Goal: Task Accomplishment & Management: Manage account settings

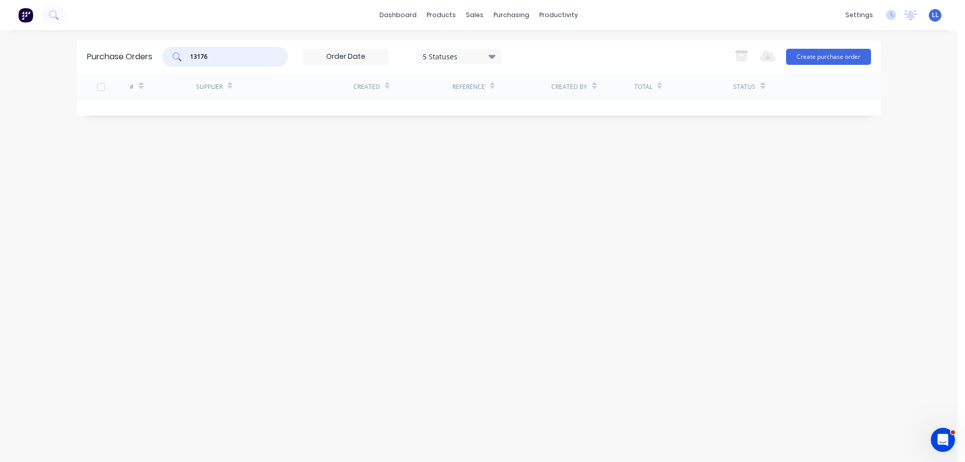
drag, startPoint x: 219, startPoint y: 56, endPoint x: 135, endPoint y: 66, distance: 84.4
click at [156, 61] on div "Purchase Orders 13176 5 Statuses 5 Statuses Export to Excel (XLSX) Create purch…" at bounding box center [479, 56] width 804 height 33
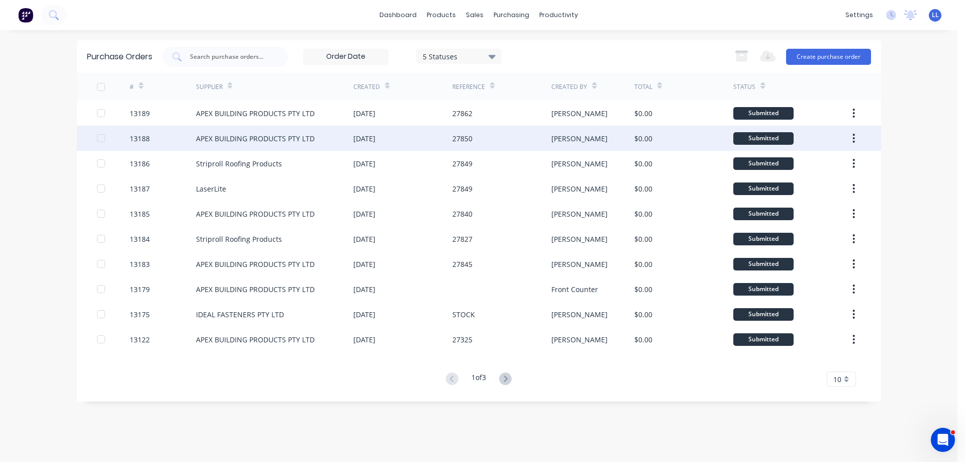
click at [532, 140] on div "27850" at bounding box center [501, 138] width 99 height 25
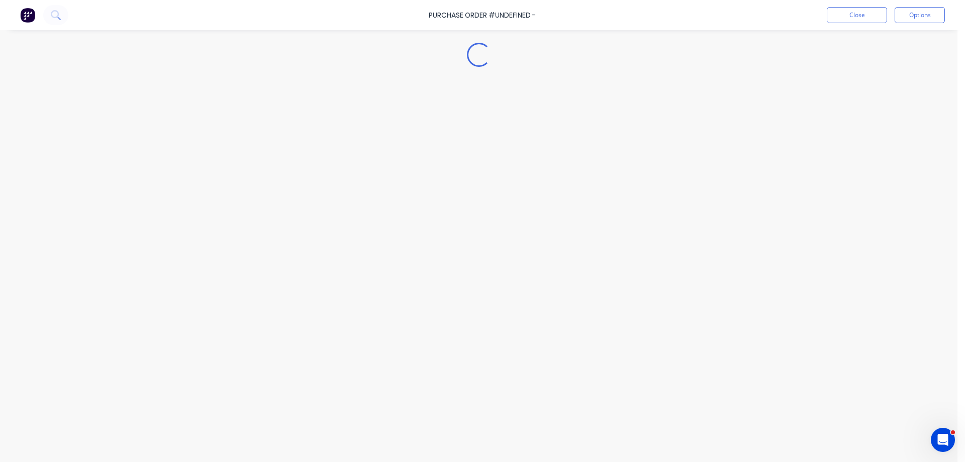
type textarea "x"
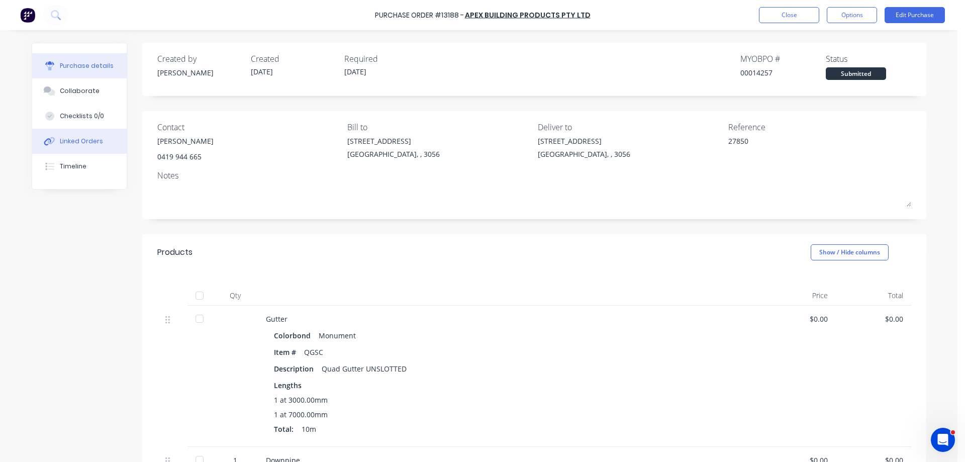
click at [74, 141] on div "Linked Orders" at bounding box center [81, 141] width 43 height 9
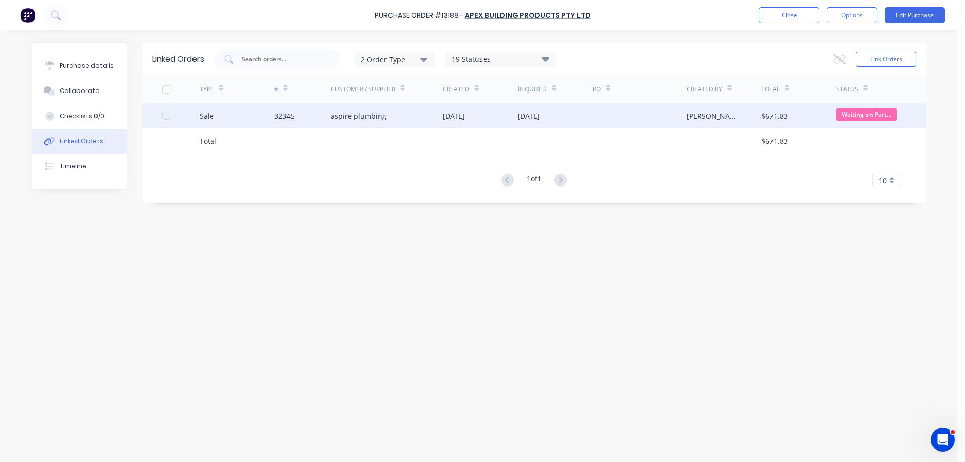
click at [390, 118] on div "aspire plumbing" at bounding box center [387, 115] width 113 height 25
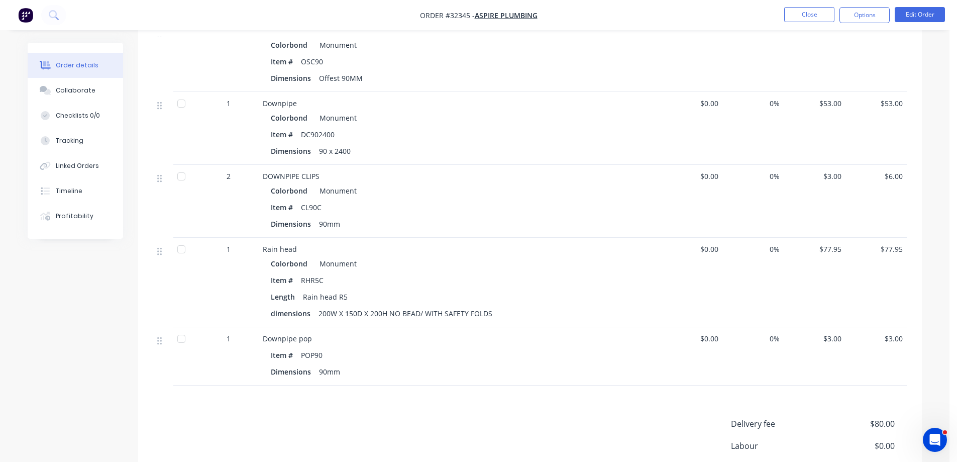
scroll to position [854, 0]
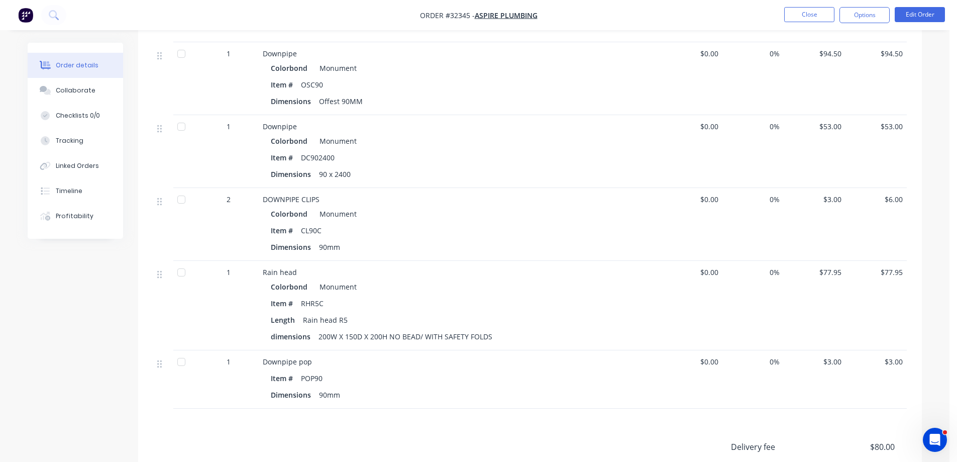
drag, startPoint x: 511, startPoint y: 265, endPoint x: 57, endPoint y: 330, distance: 459.3
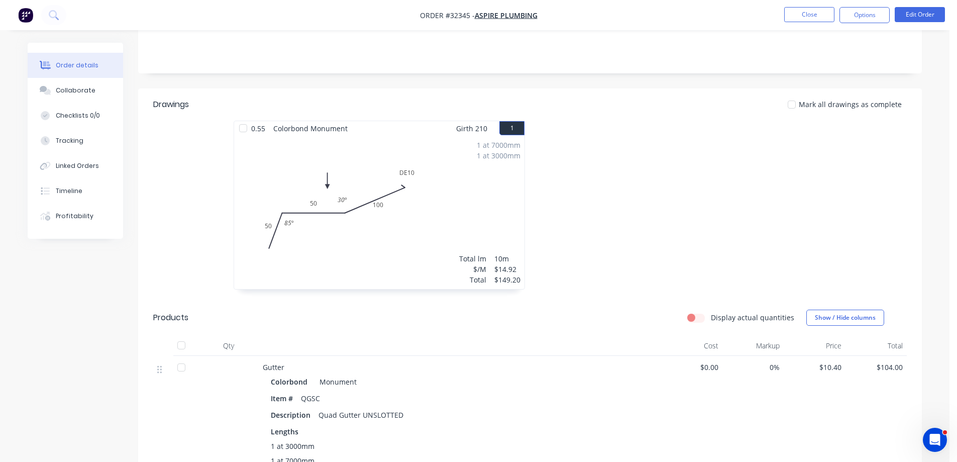
scroll to position [50, 0]
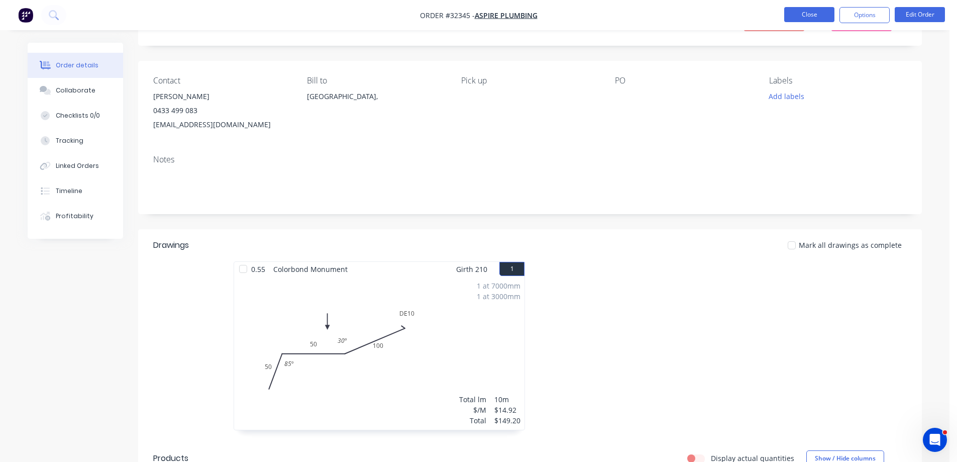
click at [815, 16] on button "Close" at bounding box center [809, 14] width 50 height 15
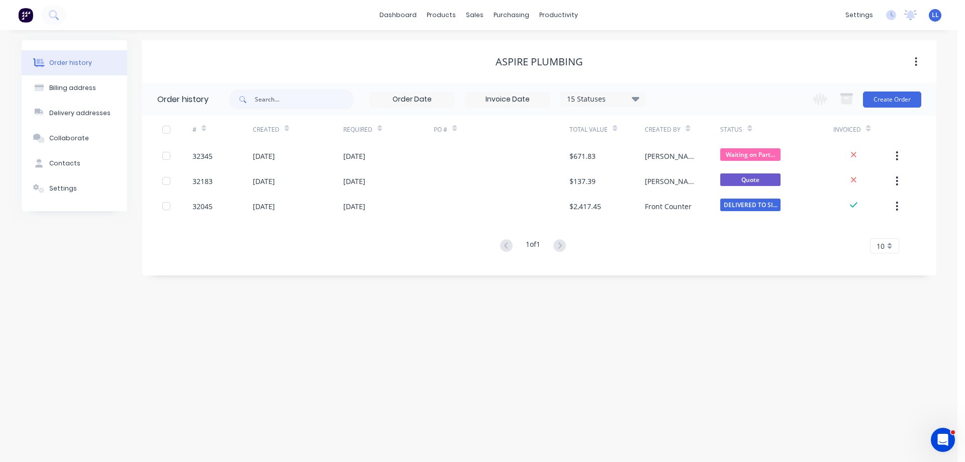
click at [26, 15] on img at bounding box center [25, 15] width 15 height 15
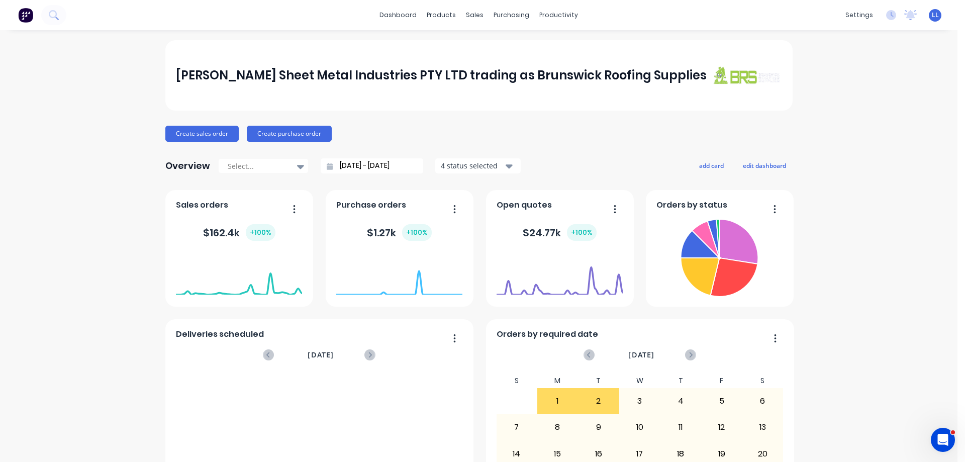
click at [26, 15] on img at bounding box center [25, 15] width 15 height 15
click at [469, 17] on div "sales" at bounding box center [475, 15] width 28 height 15
click at [502, 52] on div "Sales Orders" at bounding box center [507, 48] width 41 height 9
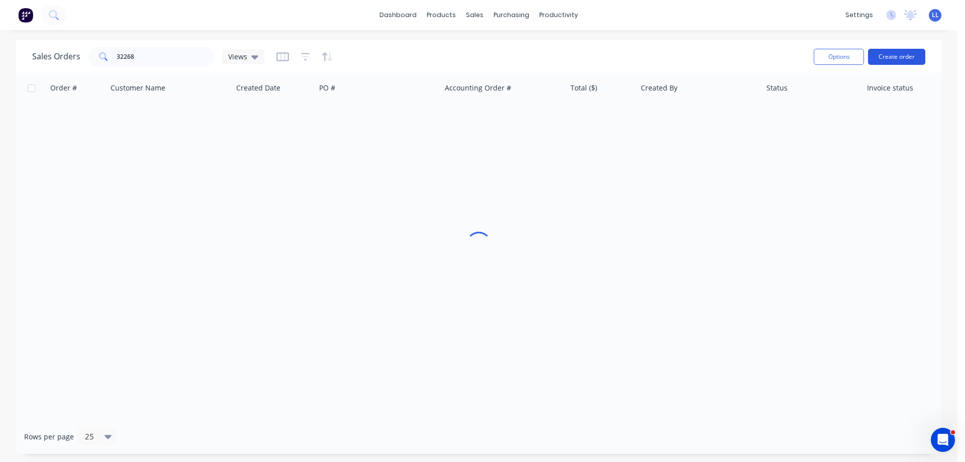
drag, startPoint x: 905, startPoint y: 53, endPoint x: 897, endPoint y: 53, distance: 7.5
click at [897, 53] on button "Create order" at bounding box center [896, 57] width 57 height 16
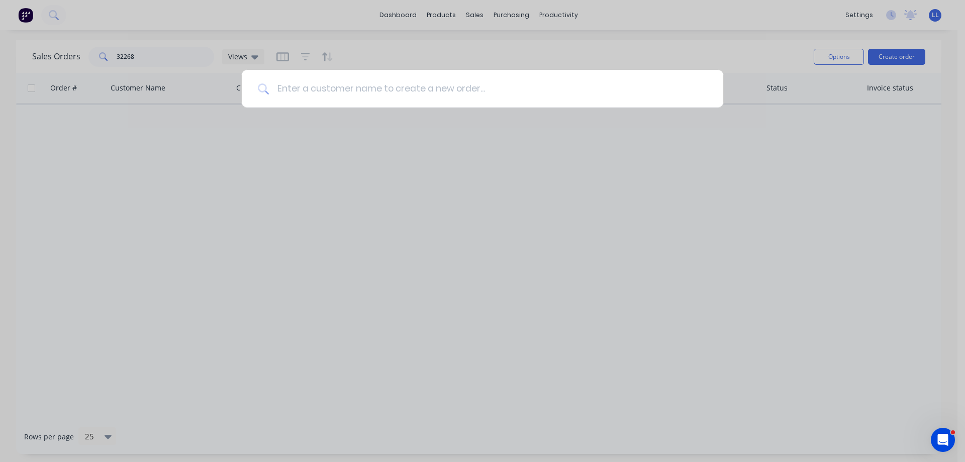
click at [393, 90] on input at bounding box center [488, 89] width 438 height 38
type input "r"
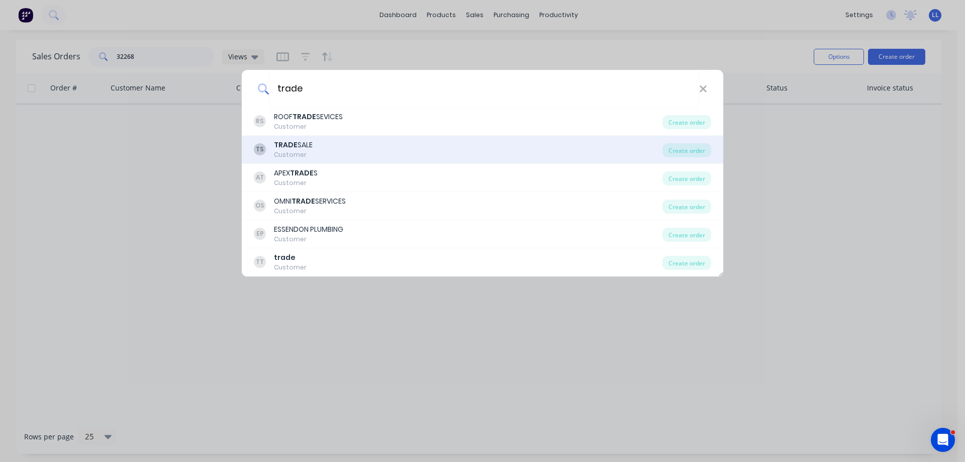
type input "trade"
click at [323, 151] on div "TS TRADE SALE Customer" at bounding box center [458, 150] width 408 height 20
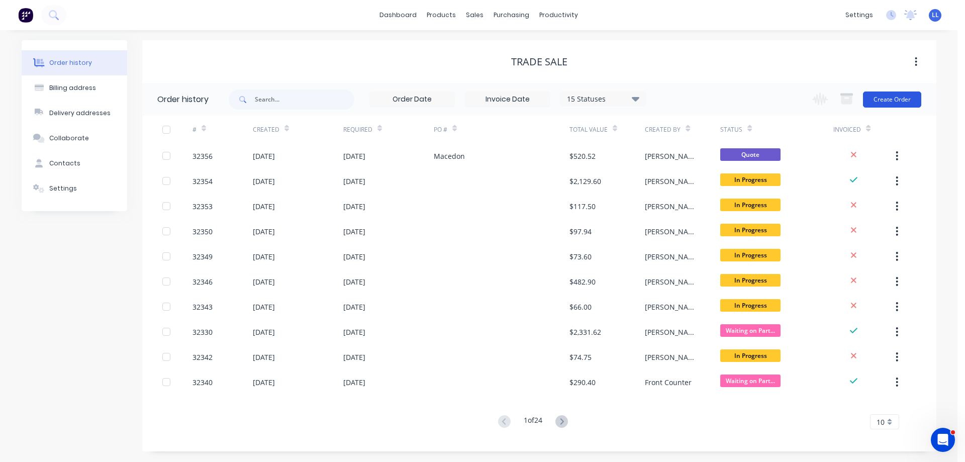
drag, startPoint x: 891, startPoint y: 94, endPoint x: 882, endPoint y: 93, distance: 9.1
click at [882, 93] on button "Create Order" at bounding box center [892, 99] width 58 height 16
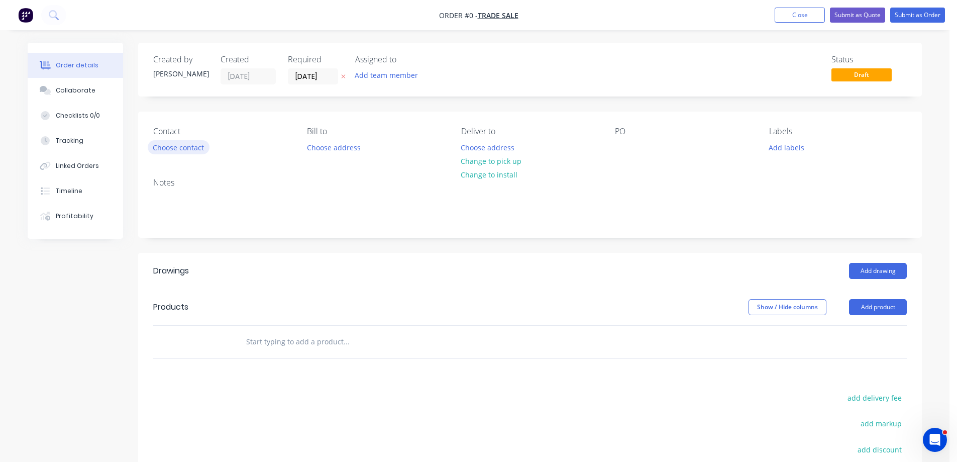
click at [192, 149] on button "Choose contact" at bounding box center [179, 147] width 62 height 14
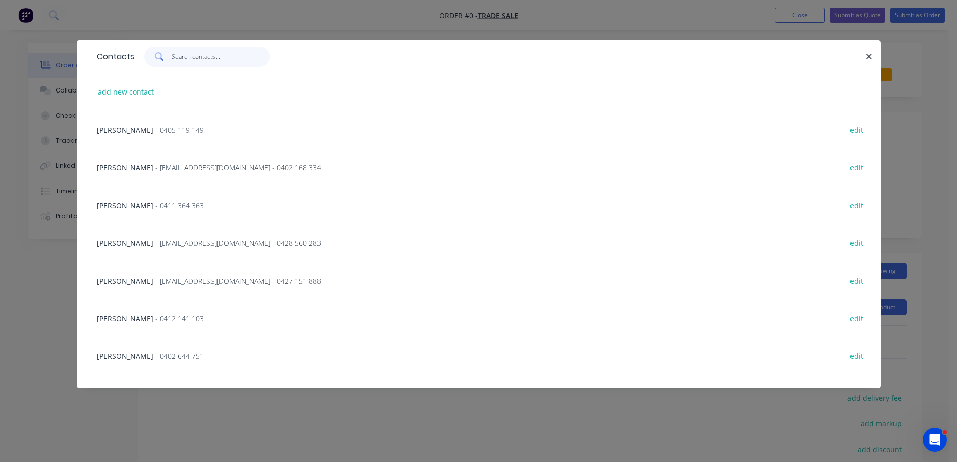
click at [219, 57] on input "text" at bounding box center [221, 57] width 98 height 20
type input "[PERSON_NAME]"
click at [868, 55] on icon "button" at bounding box center [870, 57] width 6 height 6
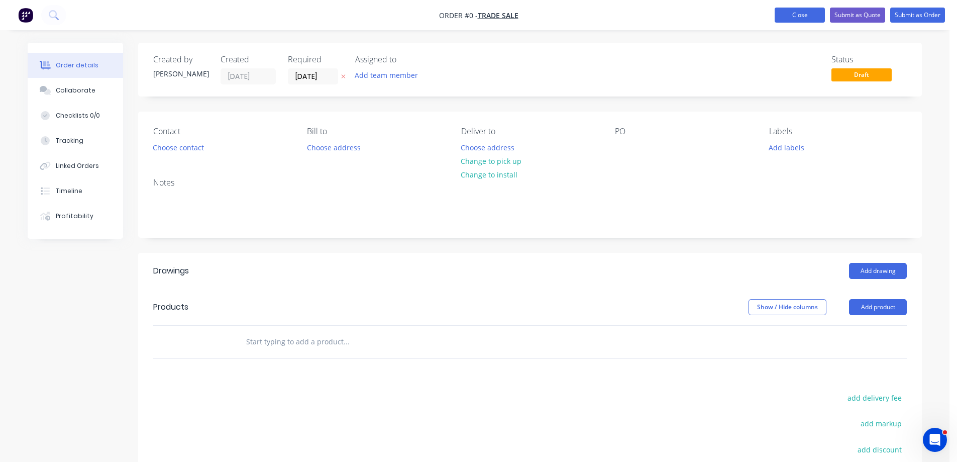
click at [792, 13] on button "Close" at bounding box center [800, 15] width 50 height 15
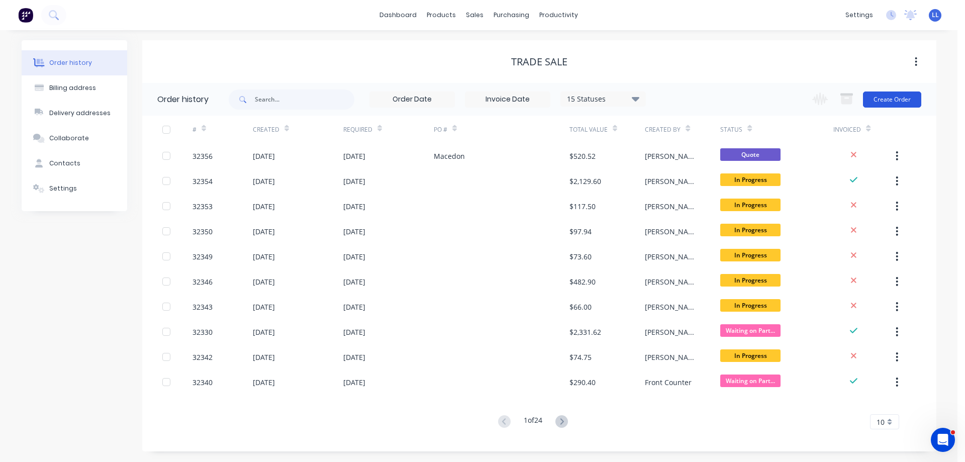
click at [903, 96] on button "Create Order" at bounding box center [892, 99] width 58 height 16
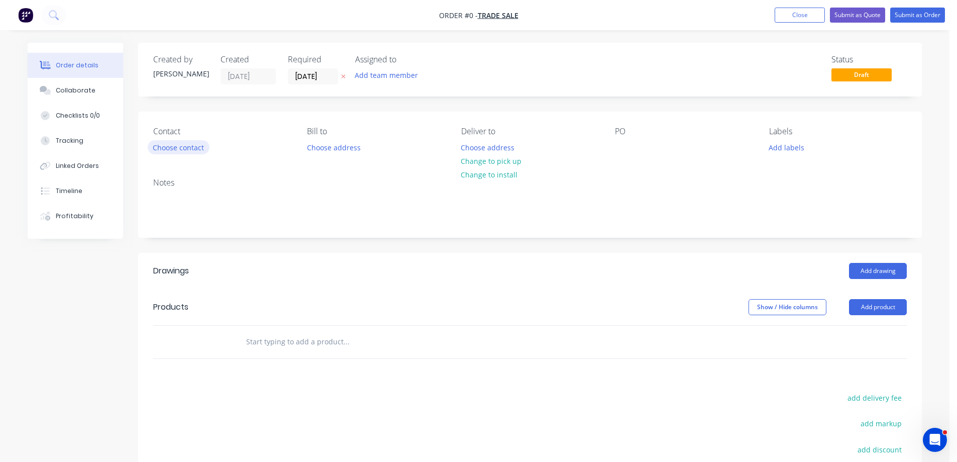
click at [182, 147] on button "Choose contact" at bounding box center [179, 147] width 62 height 14
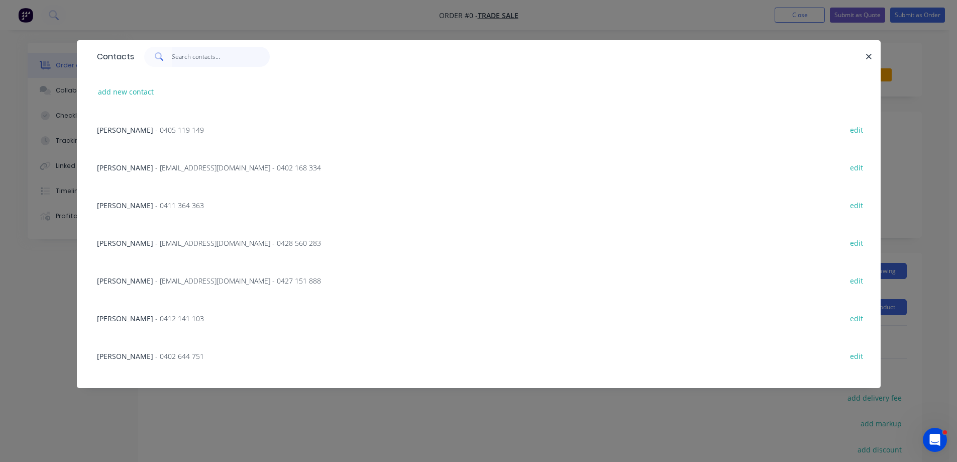
click at [233, 58] on input "text" at bounding box center [221, 57] width 98 height 20
type input "[PERSON_NAME]"
drag, startPoint x: 871, startPoint y: 54, endPoint x: 856, endPoint y: 45, distance: 17.3
click at [870, 54] on icon "button" at bounding box center [869, 56] width 7 height 9
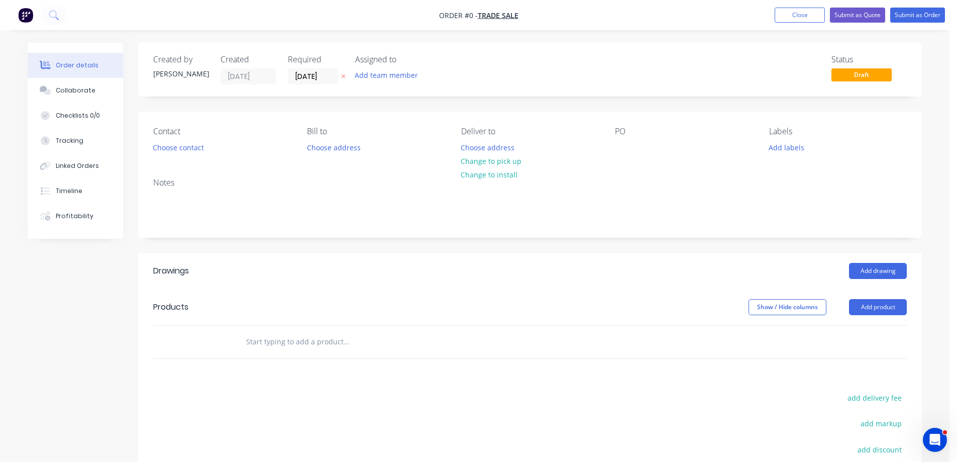
click at [26, 13] on img "button" at bounding box center [25, 15] width 15 height 15
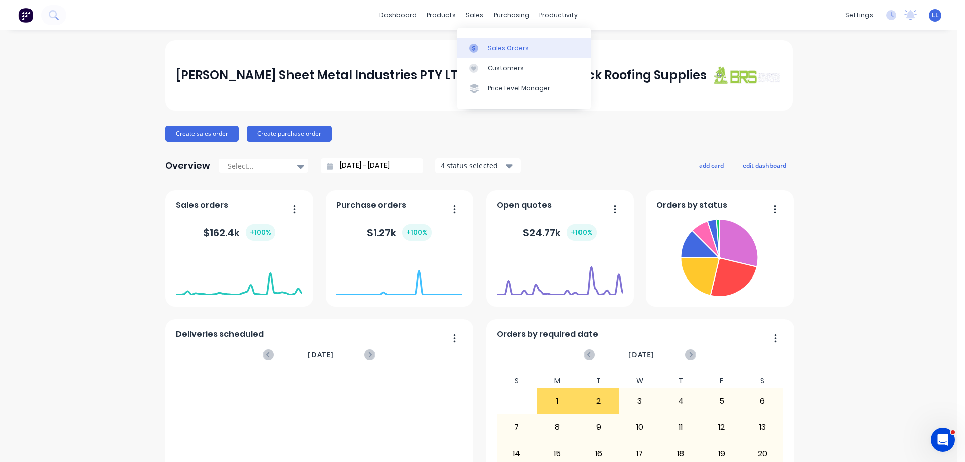
click at [477, 46] on icon at bounding box center [473, 48] width 9 height 9
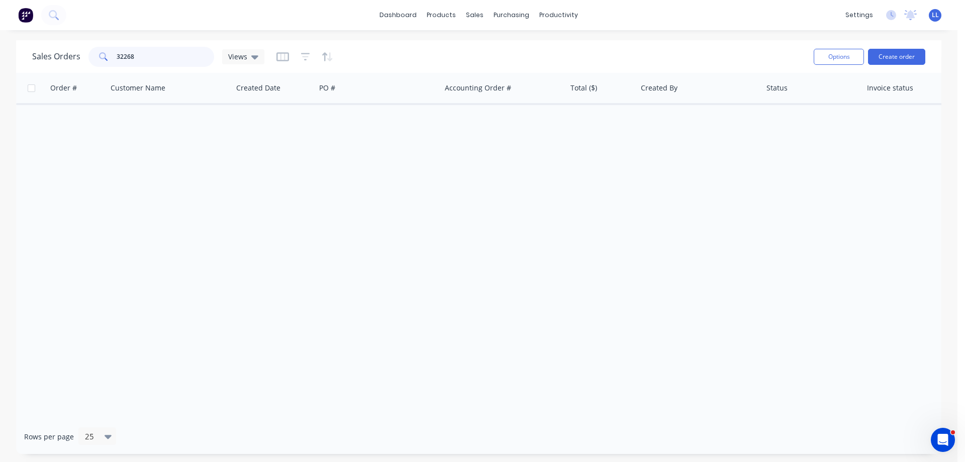
drag, startPoint x: 138, startPoint y: 58, endPoint x: 86, endPoint y: 56, distance: 51.3
click at [86, 56] on div "Sales Orders 32268 Views" at bounding box center [148, 57] width 232 height 20
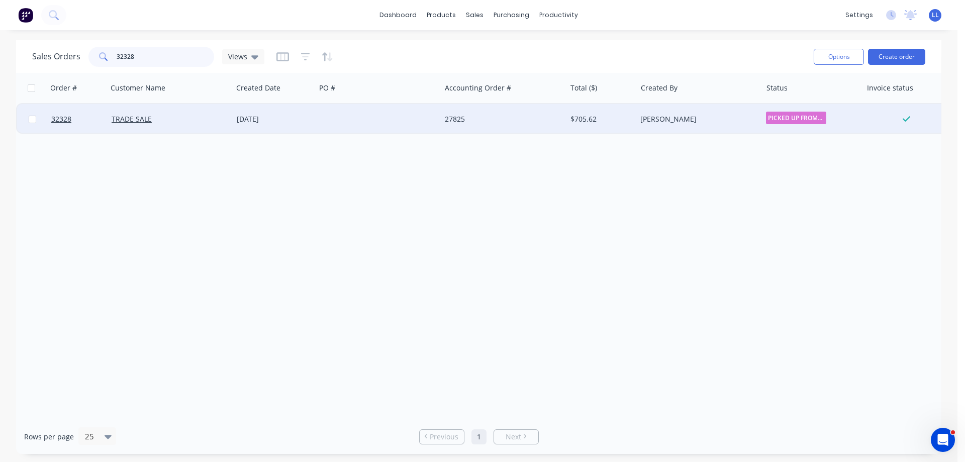
type input "32328"
click at [308, 124] on div "[DATE]" at bounding box center [274, 119] width 83 height 30
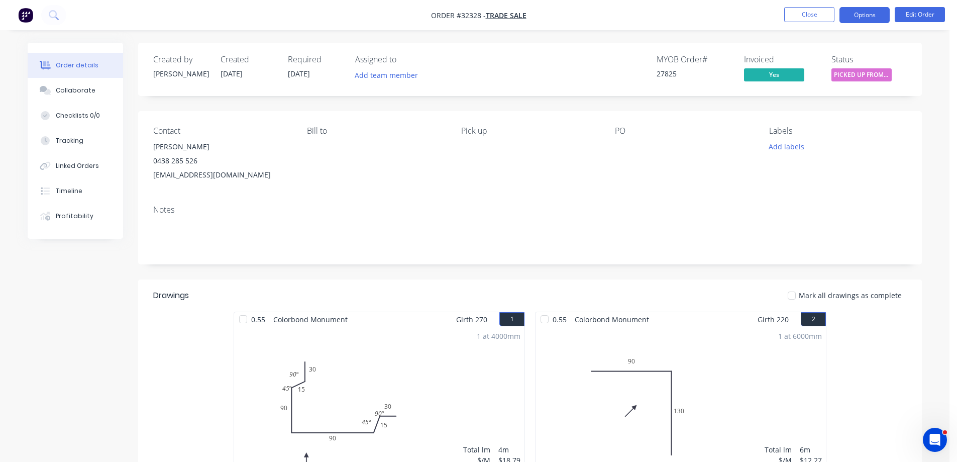
click at [877, 18] on button "Options" at bounding box center [865, 15] width 50 height 16
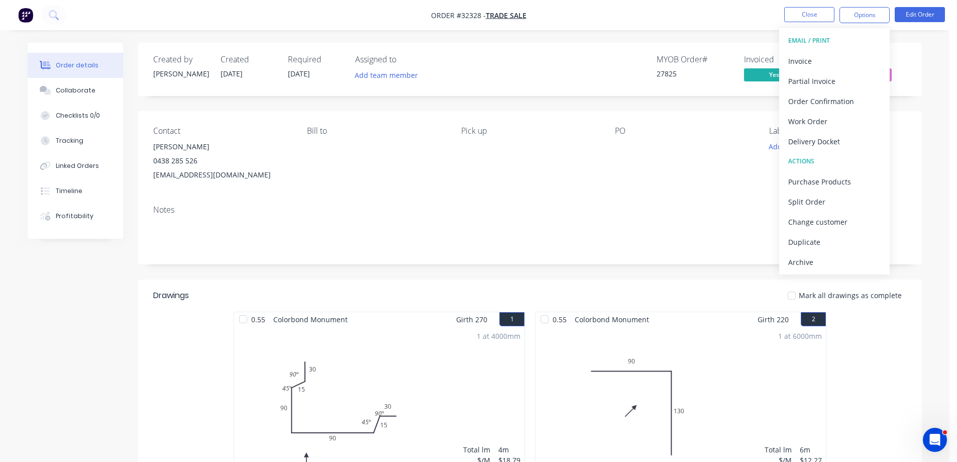
click at [804, 260] on div "Archive" at bounding box center [834, 262] width 92 height 15
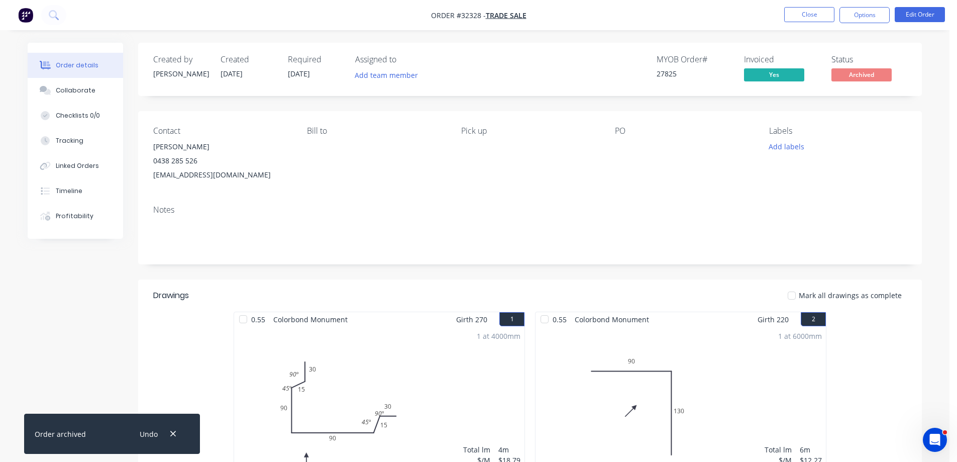
click at [23, 14] on img "button" at bounding box center [25, 15] width 15 height 15
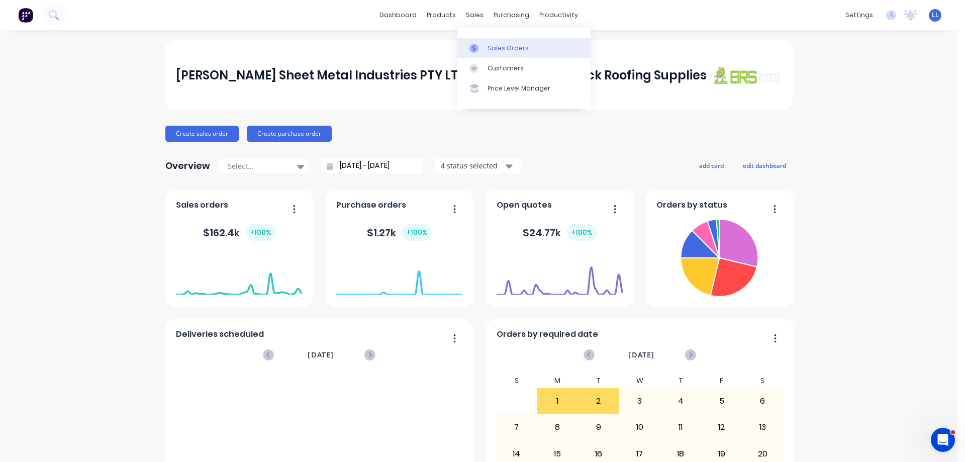
click at [492, 51] on div "Sales Orders" at bounding box center [507, 48] width 41 height 9
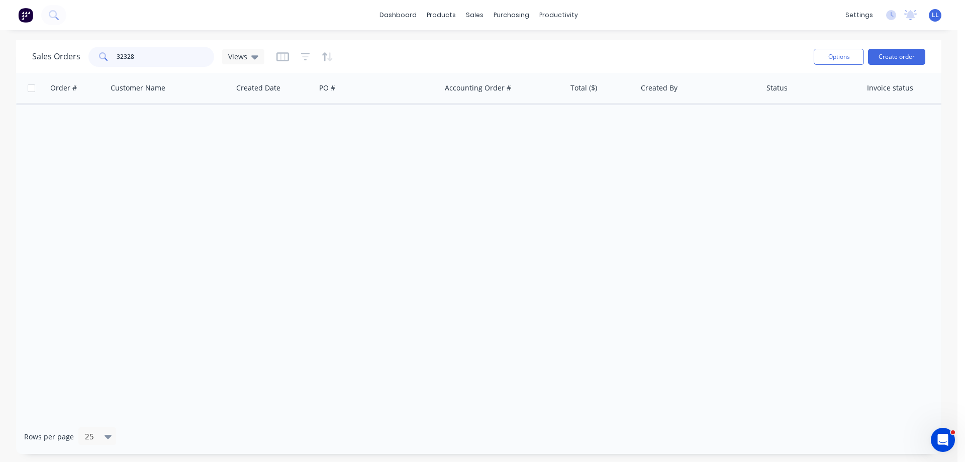
drag, startPoint x: 141, startPoint y: 56, endPoint x: 73, endPoint y: 58, distance: 67.9
click at [73, 58] on div "Sales Orders 32328 Views" at bounding box center [148, 57] width 232 height 20
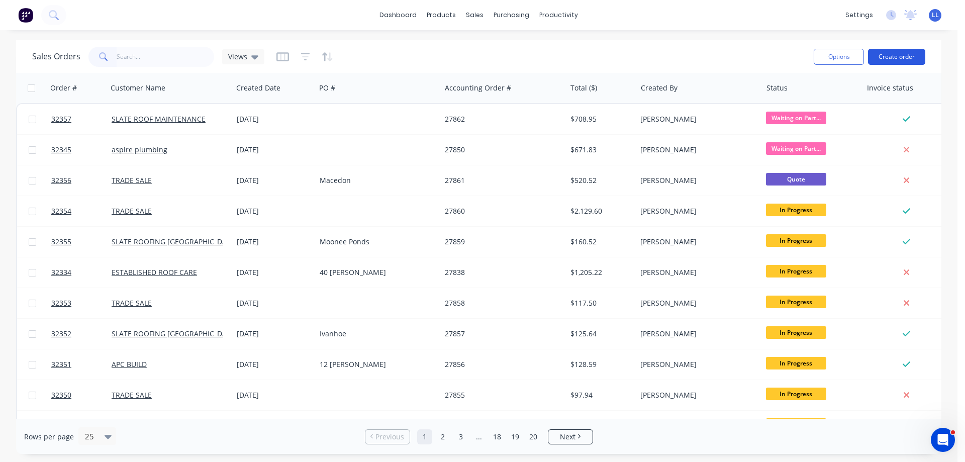
click at [902, 53] on button "Create order" at bounding box center [896, 57] width 57 height 16
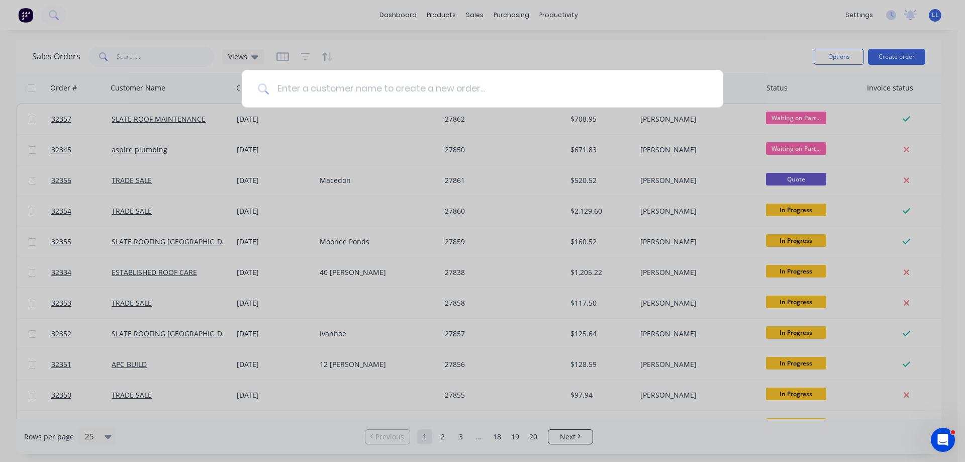
click at [395, 88] on input at bounding box center [488, 89] width 438 height 38
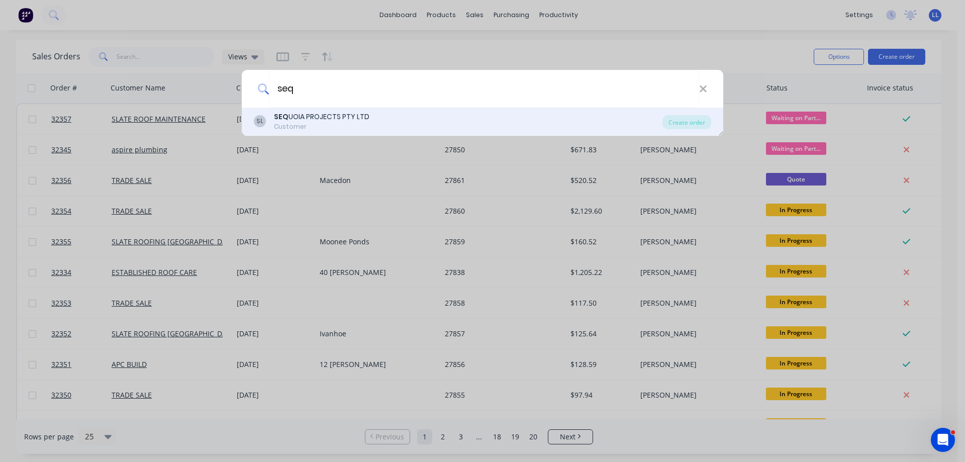
type input "seq"
click at [333, 122] on div "SEQ UOIA PROJECTS PTY LTD" at bounding box center [321, 117] width 95 height 11
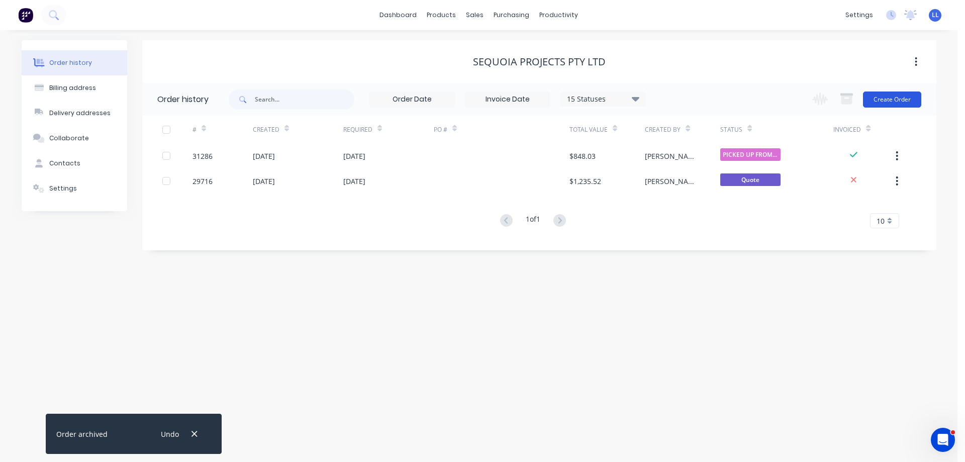
click at [901, 99] on button "Create Order" at bounding box center [892, 99] width 58 height 16
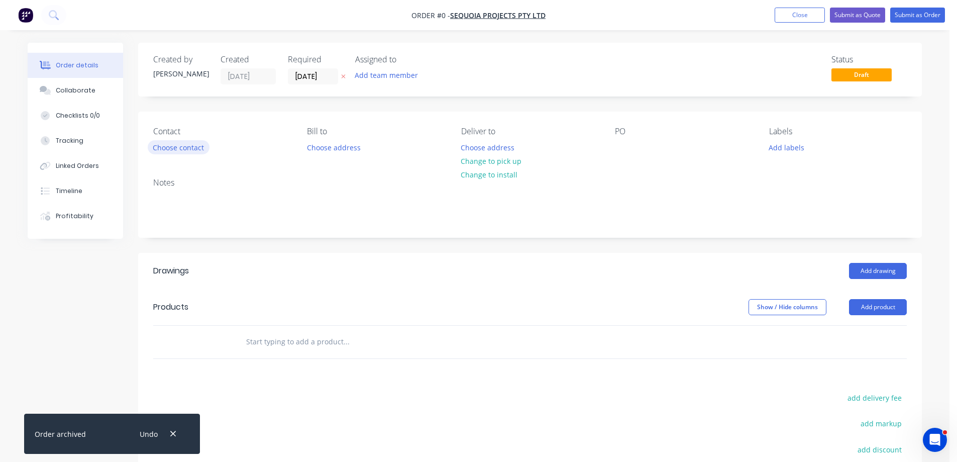
click at [171, 147] on button "Choose contact" at bounding box center [179, 147] width 62 height 14
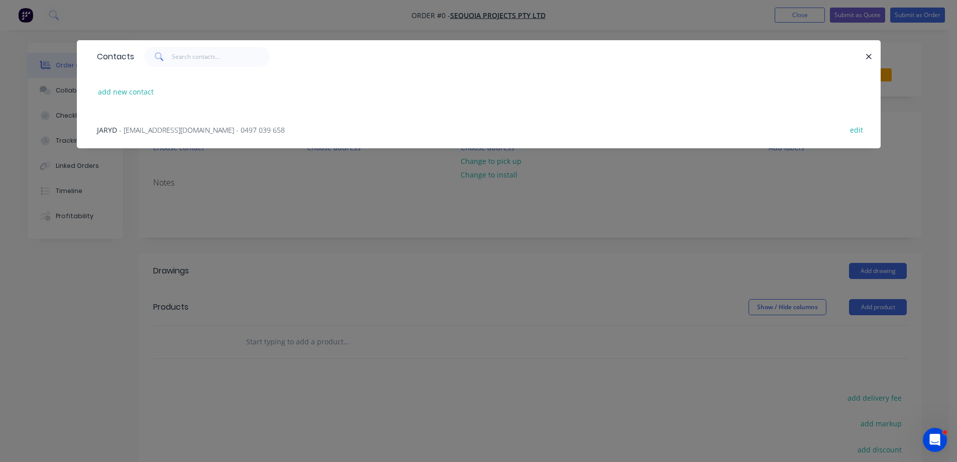
click at [125, 133] on span "- [EMAIL_ADDRESS][DOMAIN_NAME] - 0497 039 658" at bounding box center [202, 130] width 166 height 10
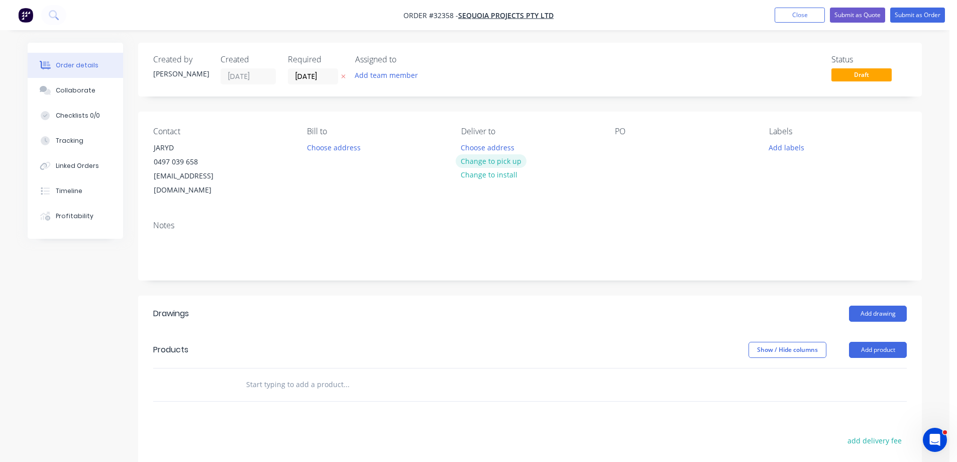
click at [481, 162] on button "Change to pick up" at bounding box center [491, 161] width 71 height 14
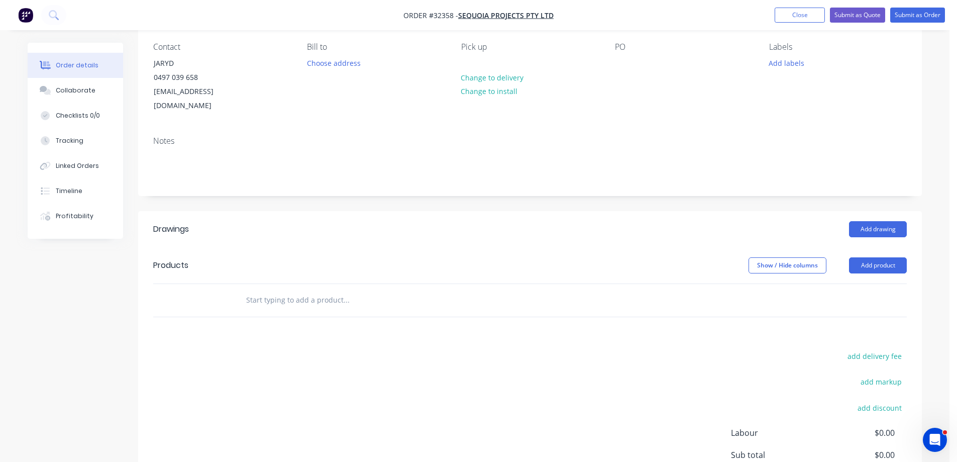
scroll to position [151, 0]
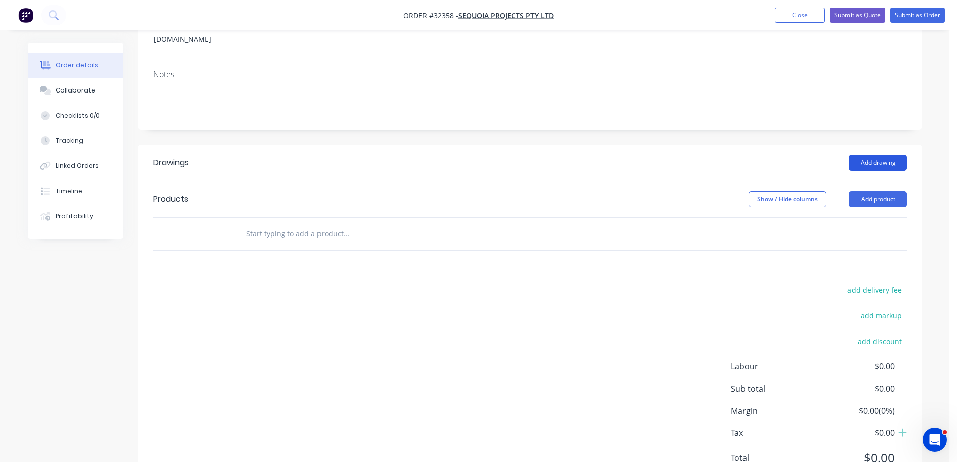
click at [863, 155] on button "Add drawing" at bounding box center [878, 163] width 58 height 16
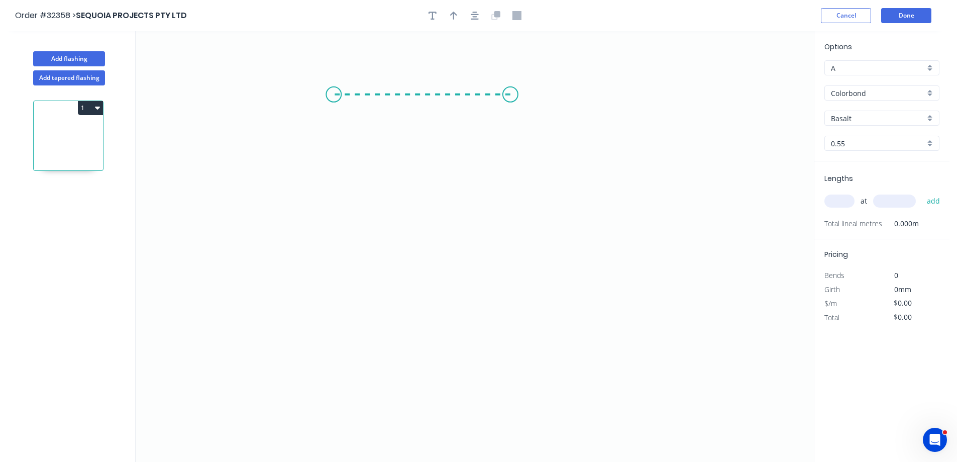
drag, startPoint x: 510, startPoint y: 94, endPoint x: 334, endPoint y: 96, distance: 176.9
click at [334, 96] on icon "0" at bounding box center [475, 246] width 678 height 431
click at [324, 262] on icon "0 ?" at bounding box center [475, 246] width 678 height 431
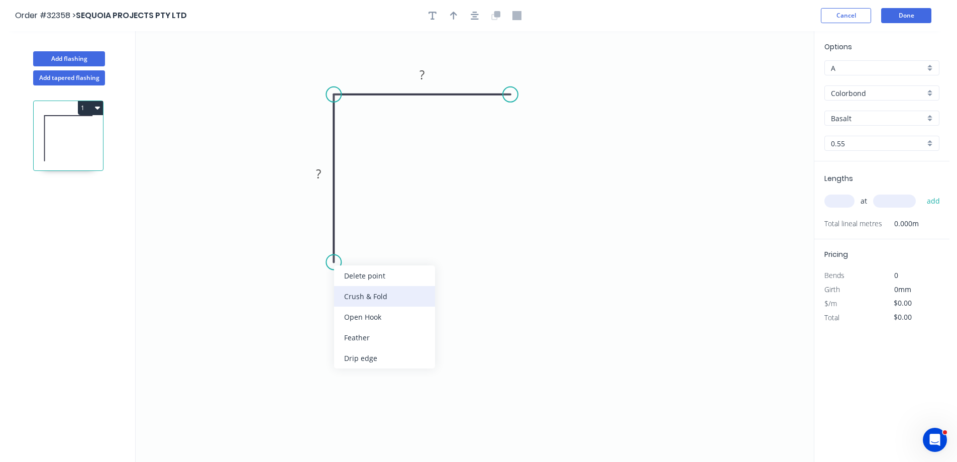
click at [398, 292] on div "Crush & Fold" at bounding box center [384, 296] width 101 height 21
click at [324, 243] on tspan "10" at bounding box center [319, 244] width 14 height 17
click at [321, 175] on tspan "?" at bounding box center [318, 173] width 5 height 17
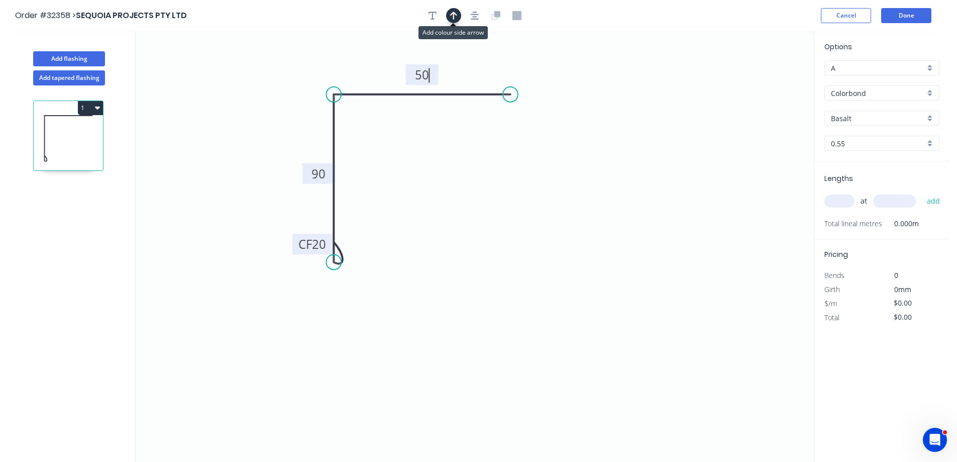
click at [451, 14] on icon "button" at bounding box center [453, 15] width 7 height 9
type input "$12.73"
drag, startPoint x: 761, startPoint y: 77, endPoint x: 359, endPoint y: 64, distance: 402.7
click at [359, 64] on icon at bounding box center [358, 53] width 9 height 32
click at [864, 110] on div "Options A A Colorbond Colorbond Colorbond [PERSON_NAME] Basalt 0.55 0.55" at bounding box center [881, 101] width 135 height 120
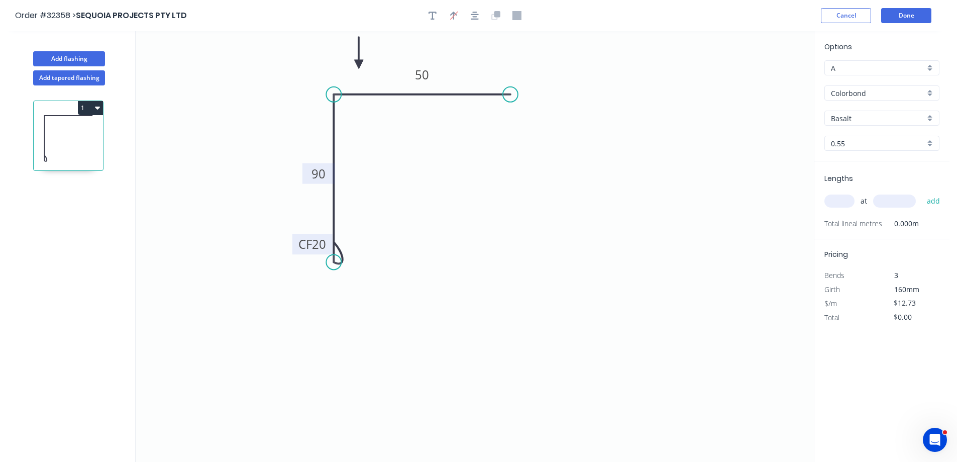
click at [862, 114] on input "Basalt" at bounding box center [878, 118] width 94 height 11
click at [849, 144] on div "Dune" at bounding box center [882, 138] width 114 height 18
type input "Dune"
click at [845, 197] on input "text" at bounding box center [839, 200] width 30 height 13
type input "1"
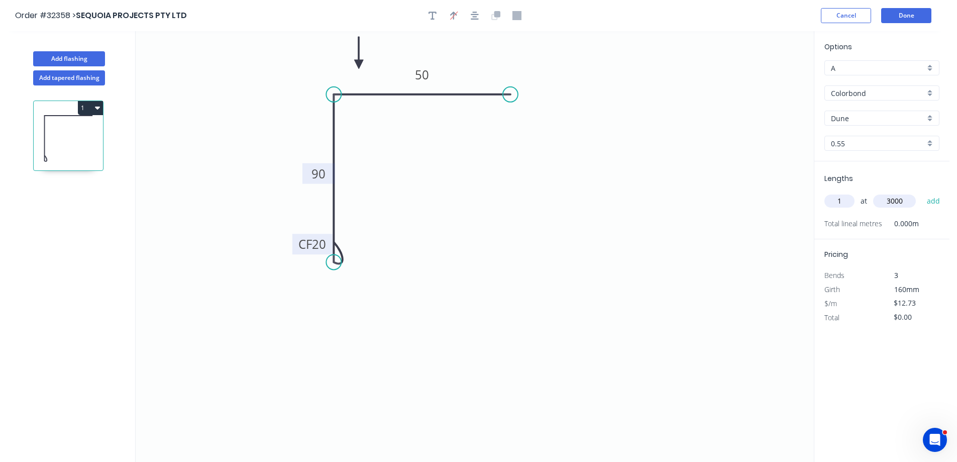
type input "3000"
click at [922, 192] on button "add" at bounding box center [934, 200] width 24 height 17
type input "$38.19"
click at [916, 15] on button "Done" at bounding box center [906, 15] width 50 height 15
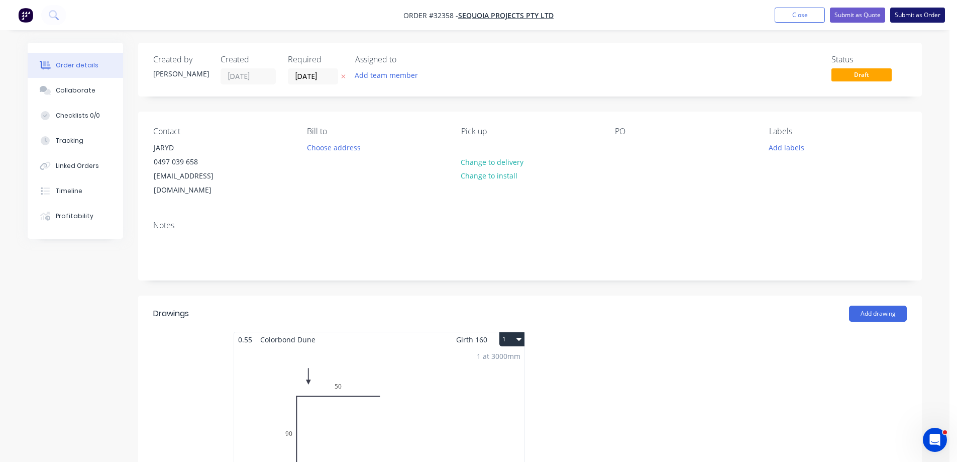
click at [921, 16] on button "Submit as Order" at bounding box center [917, 15] width 55 height 15
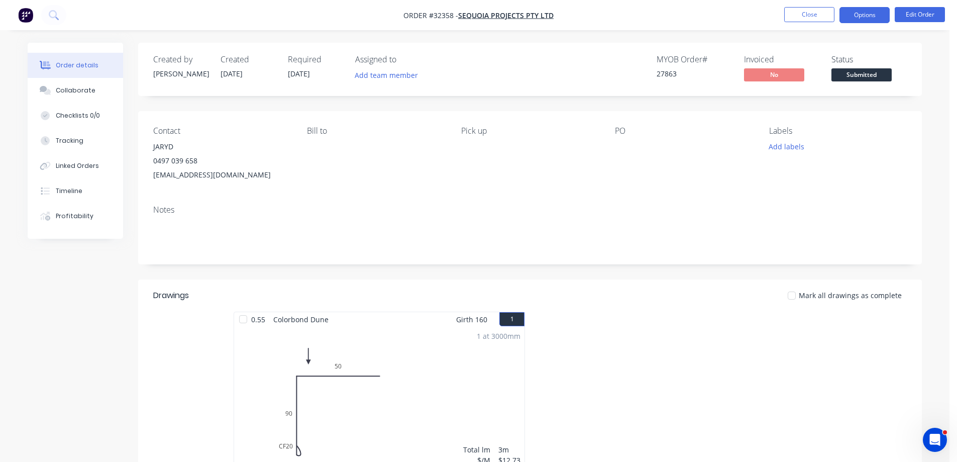
click at [871, 14] on button "Options" at bounding box center [865, 15] width 50 height 16
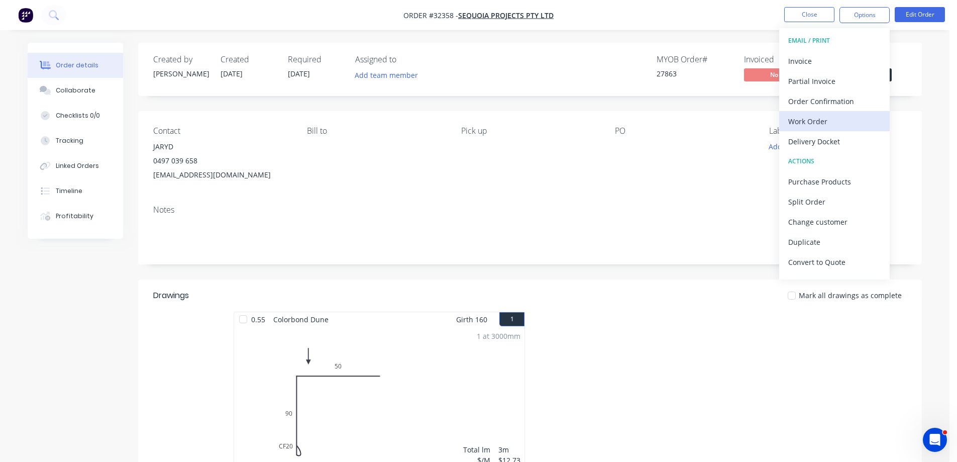
click at [812, 123] on div "Work Order" at bounding box center [834, 121] width 92 height 15
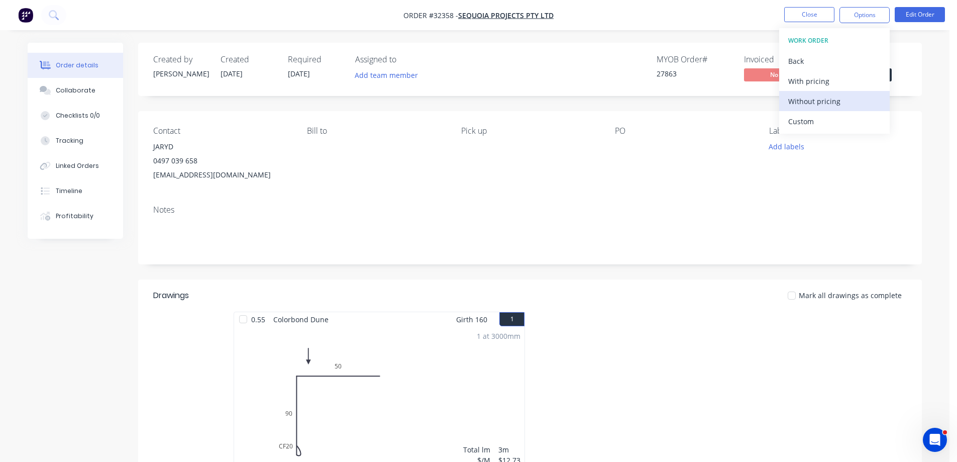
click at [812, 99] on div "Without pricing" at bounding box center [834, 101] width 92 height 15
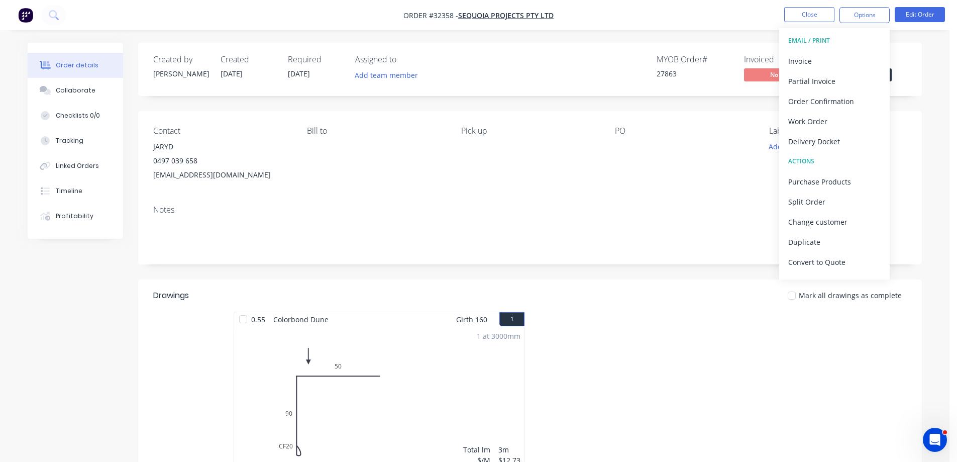
click at [893, 76] on div "Status Submitted" at bounding box center [869, 69] width 75 height 29
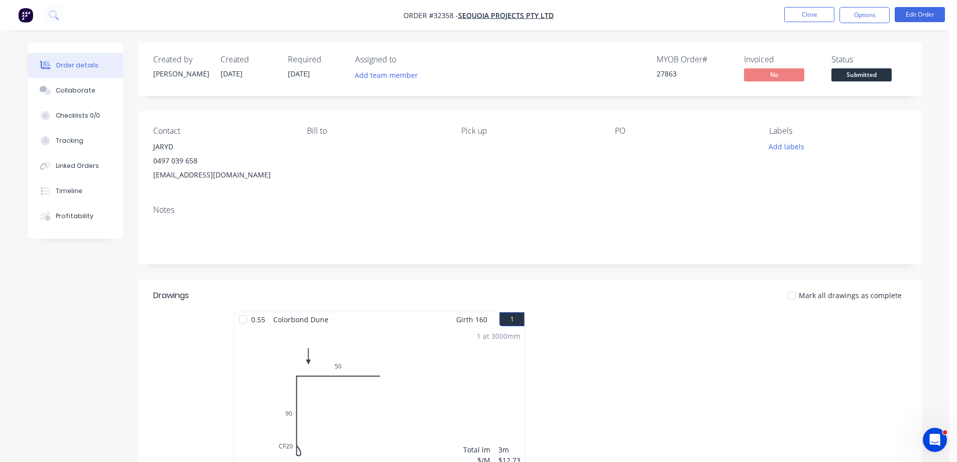
click at [884, 79] on span "Submitted" at bounding box center [862, 74] width 60 height 13
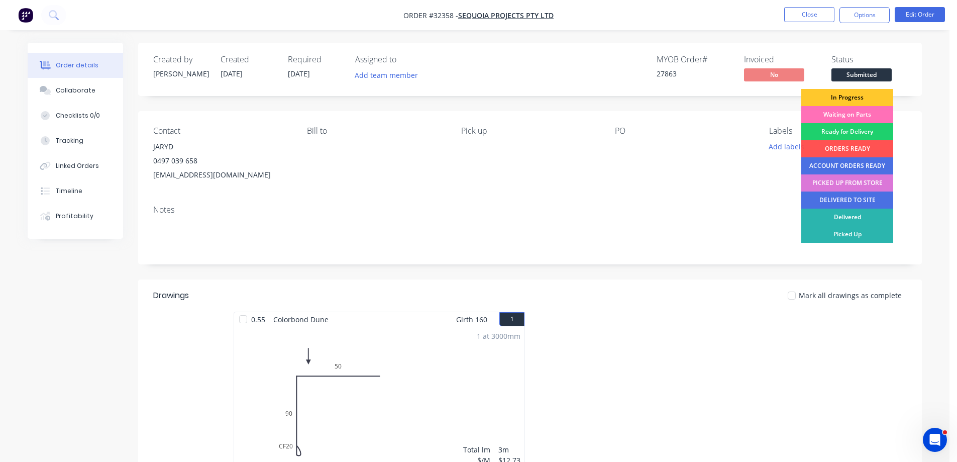
click at [864, 95] on div "In Progress" at bounding box center [847, 97] width 92 height 17
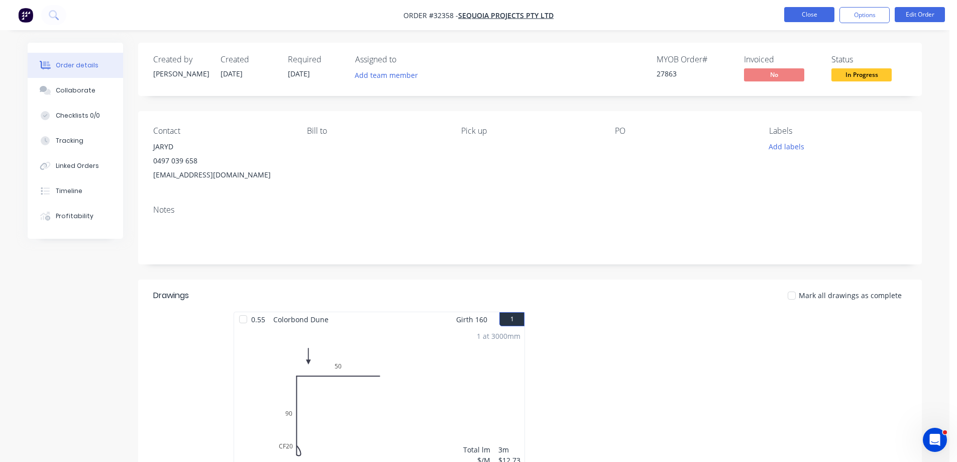
click at [814, 8] on nav "Order #32358 - SEQUOIA PROJECTS PTY LTD Close Options Edit Order" at bounding box center [478, 15] width 957 height 30
drag, startPoint x: 813, startPoint y: 11, endPoint x: 807, endPoint y: 11, distance: 6.0
click at [807, 11] on button "Close" at bounding box center [809, 14] width 50 height 15
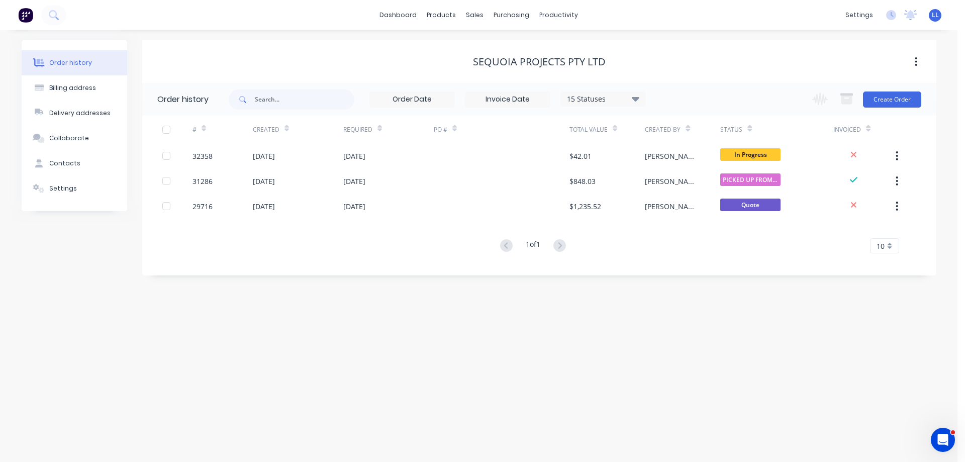
click at [29, 12] on img at bounding box center [25, 15] width 15 height 15
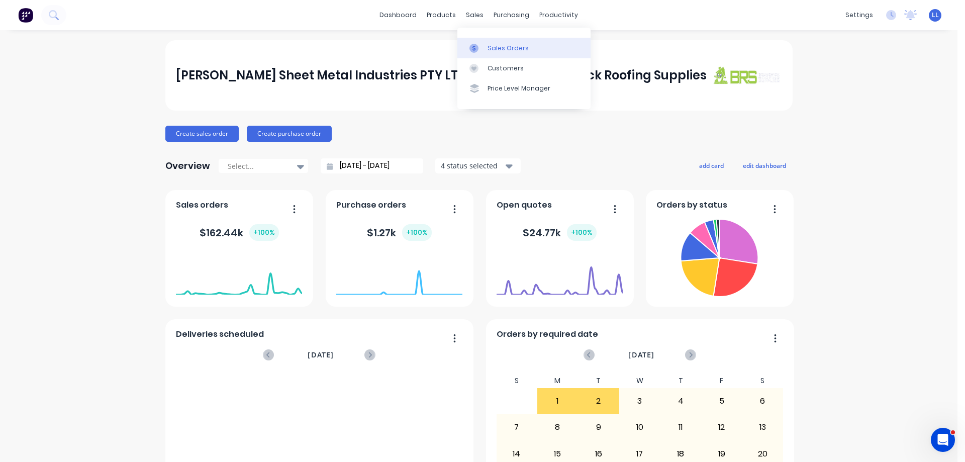
click at [488, 52] on div "Sales Orders" at bounding box center [507, 48] width 41 height 9
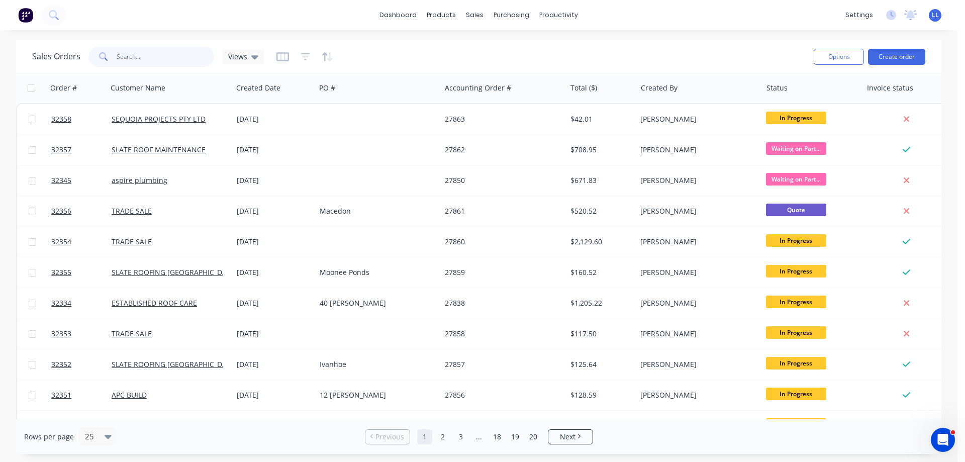
click at [133, 57] on input "text" at bounding box center [166, 57] width 98 height 20
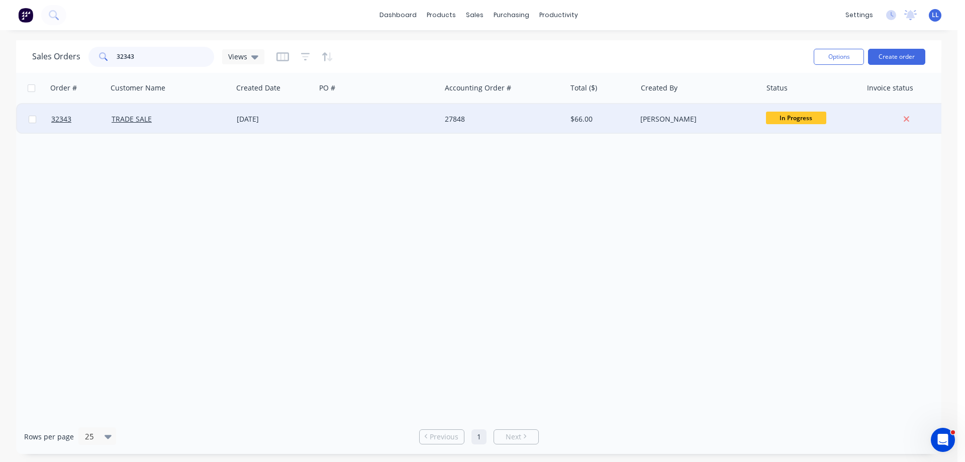
type input "32343"
click at [578, 122] on div "$66.00" at bounding box center [599, 119] width 59 height 10
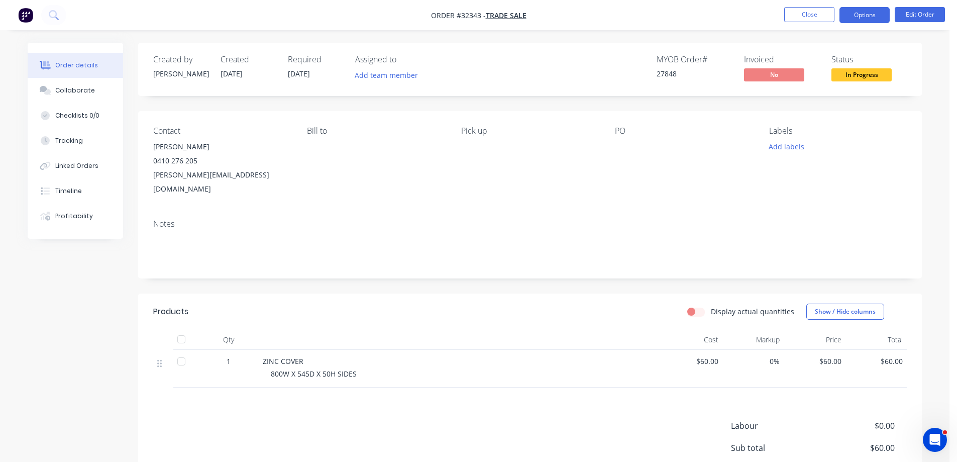
click at [862, 15] on button "Options" at bounding box center [865, 15] width 50 height 16
click at [891, 76] on span "In Progress" at bounding box center [862, 74] width 60 height 13
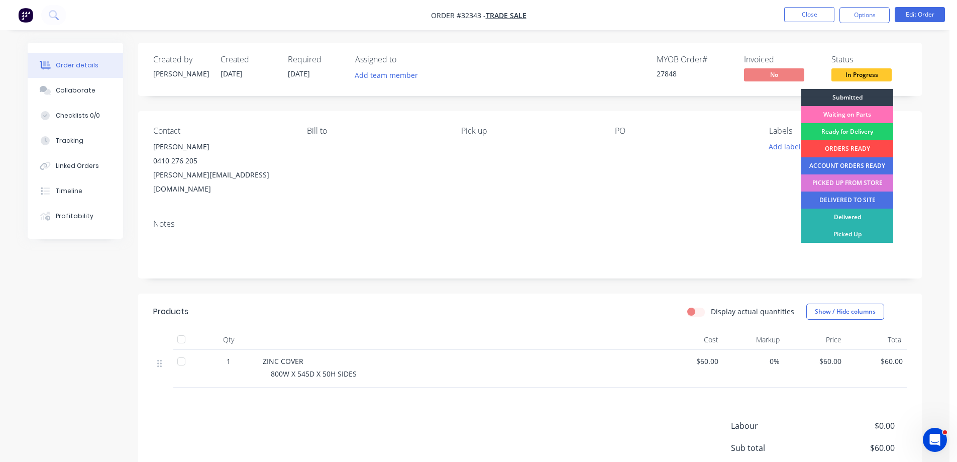
click at [848, 148] on div "ORDERS READY" at bounding box center [847, 148] width 92 height 17
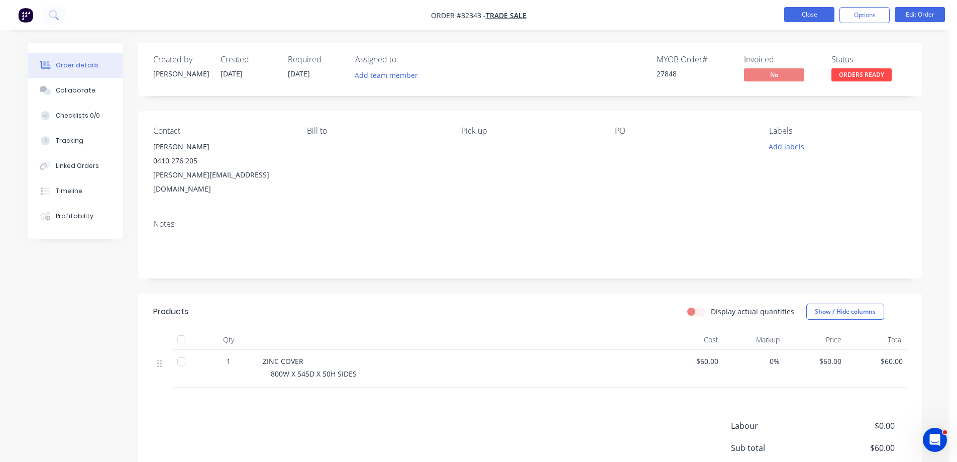
click at [806, 11] on button "Close" at bounding box center [809, 14] width 50 height 15
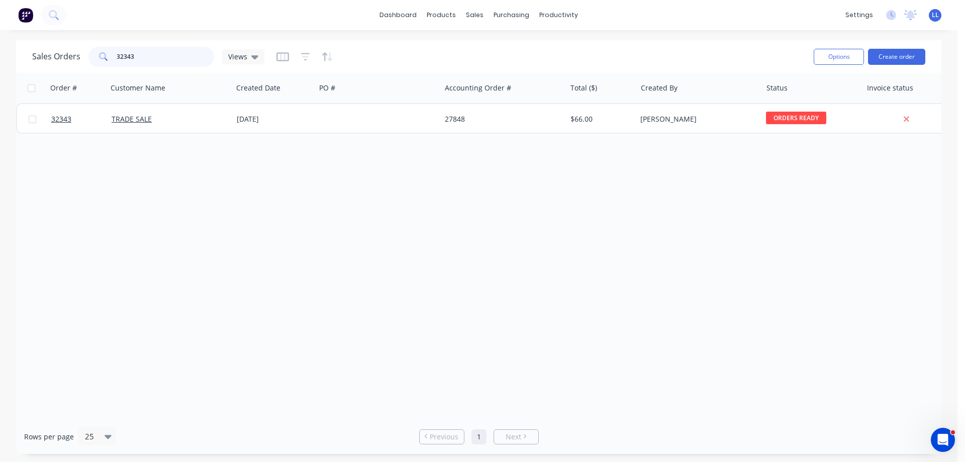
drag, startPoint x: 139, startPoint y: 57, endPoint x: 80, endPoint y: 60, distance: 58.9
click at [80, 60] on div "Sales Orders 32343 Views" at bounding box center [148, 57] width 232 height 20
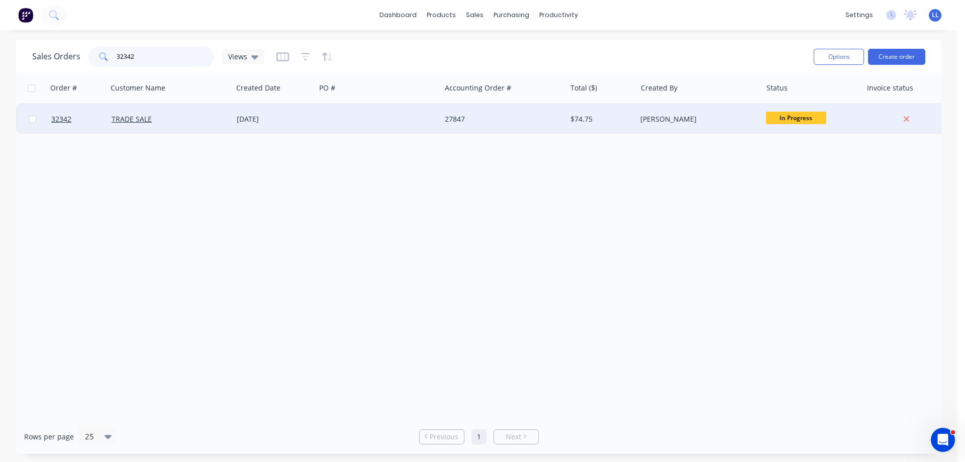
type input "32342"
click at [470, 126] on div "27847" at bounding box center [503, 119] width 125 height 30
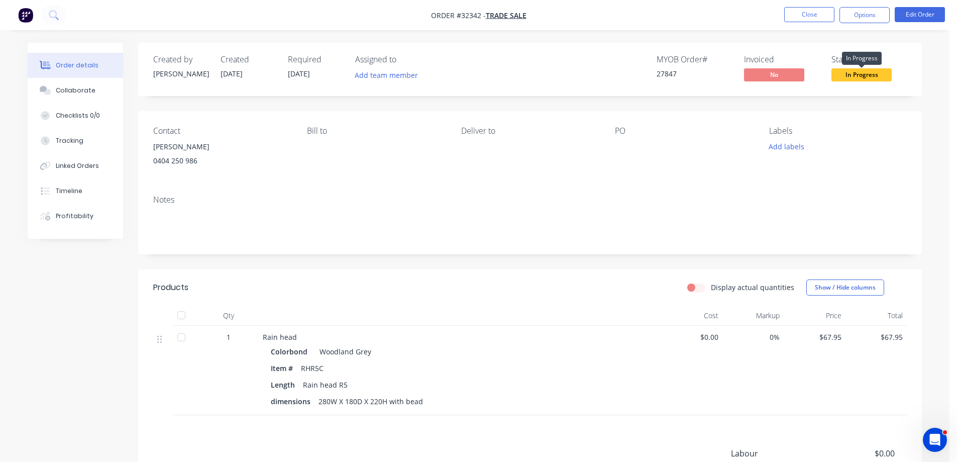
click at [862, 74] on span "In Progress" at bounding box center [862, 74] width 60 height 13
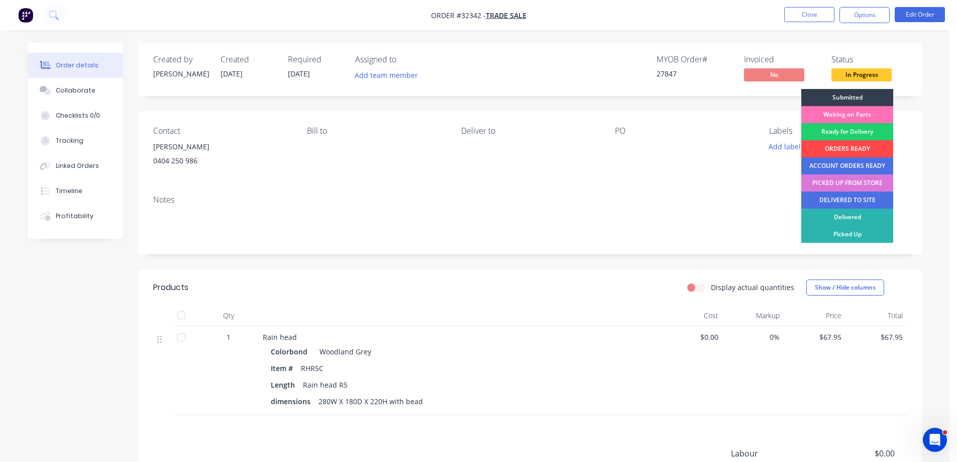
click at [834, 147] on div "ORDERS READY" at bounding box center [847, 148] width 92 height 17
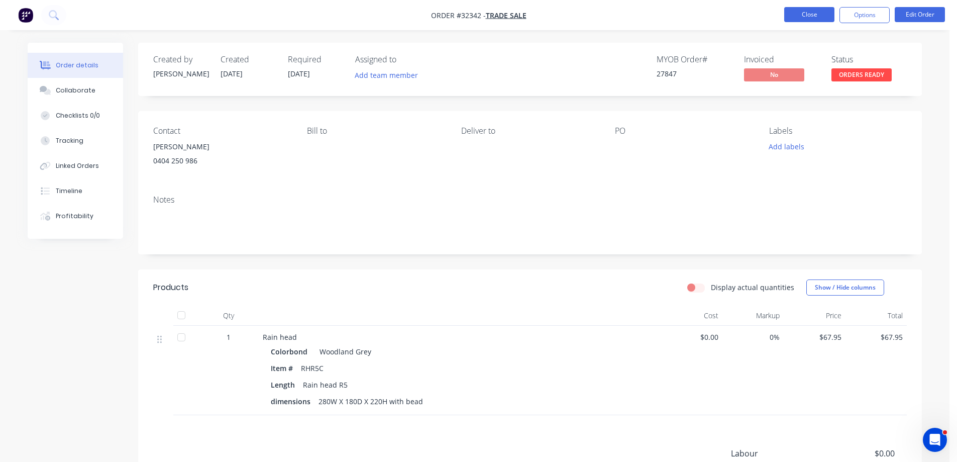
click at [800, 16] on button "Close" at bounding box center [809, 14] width 50 height 15
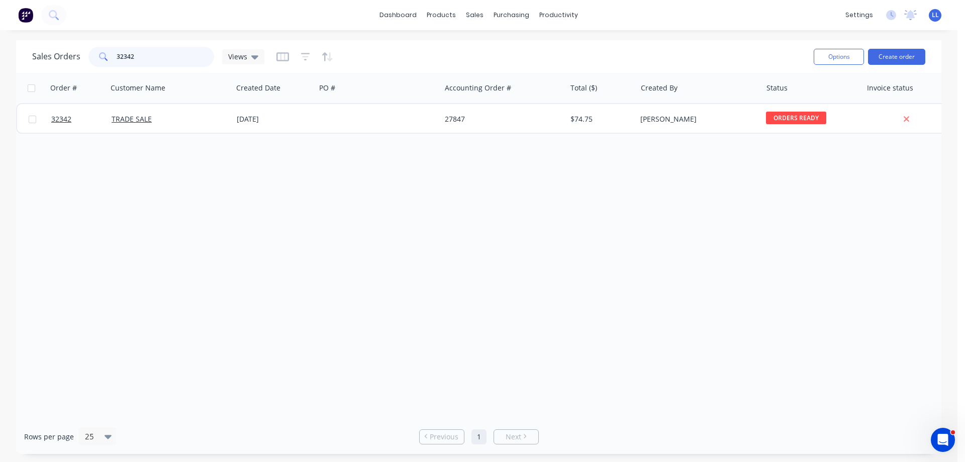
click at [40, 58] on div "Sales Orders 32342 Views" at bounding box center [148, 57] width 232 height 20
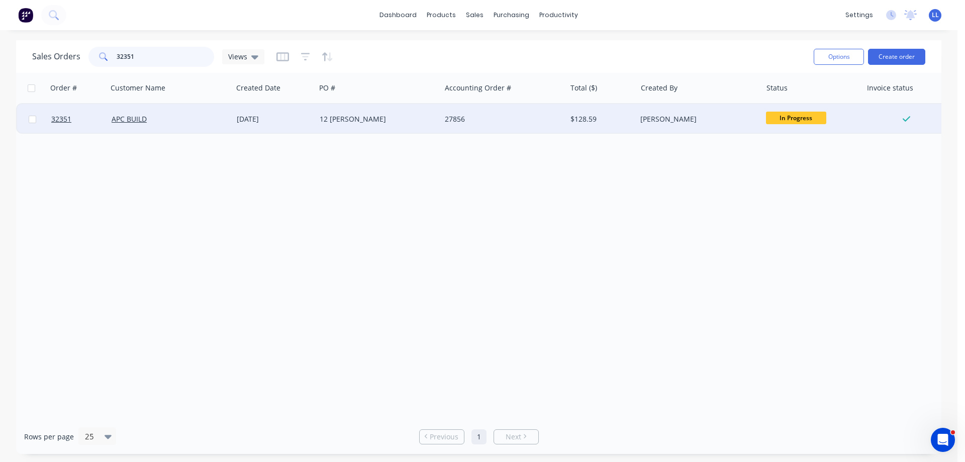
type input "32351"
click at [546, 118] on div "27856" at bounding box center [501, 119] width 112 height 10
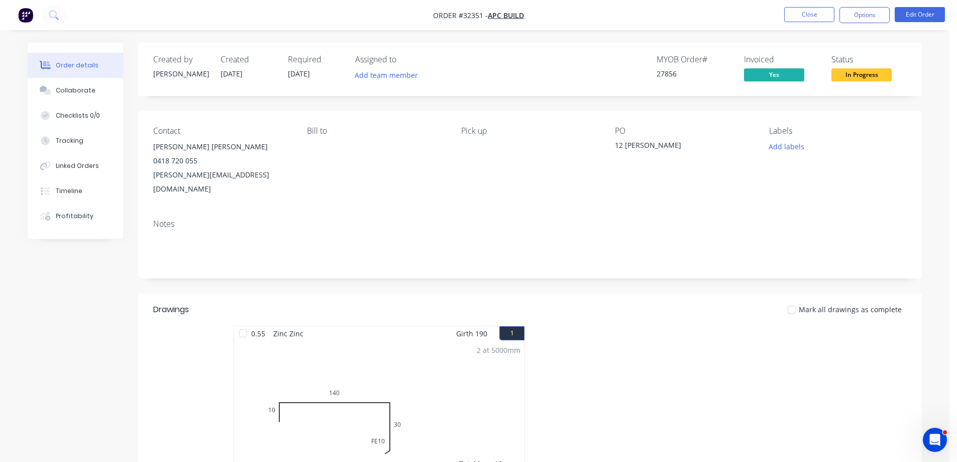
click at [858, 73] on span "In Progress" at bounding box center [862, 74] width 60 height 13
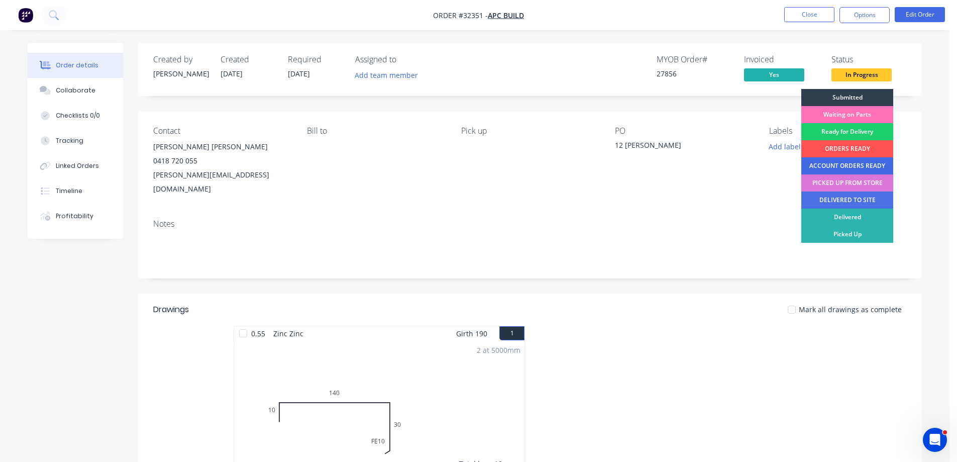
click at [842, 167] on div "ACCOUNT ORDERS READY" at bounding box center [847, 165] width 92 height 17
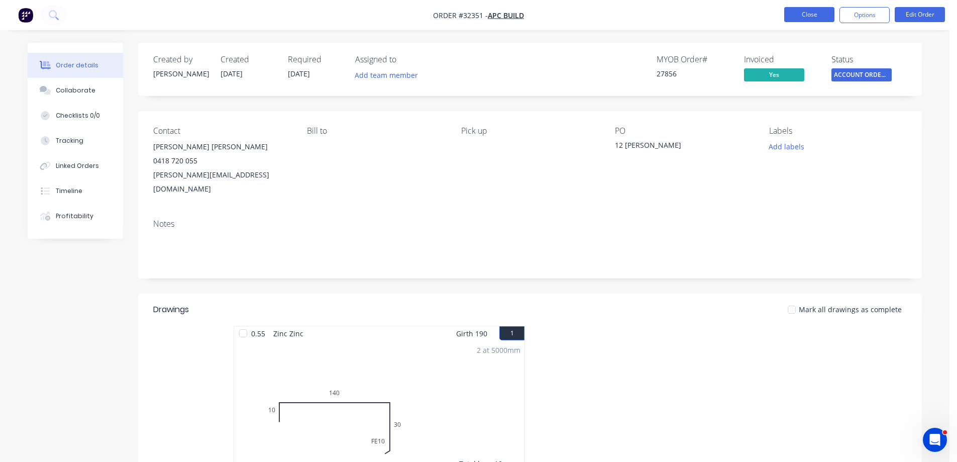
click at [802, 17] on button "Close" at bounding box center [809, 14] width 50 height 15
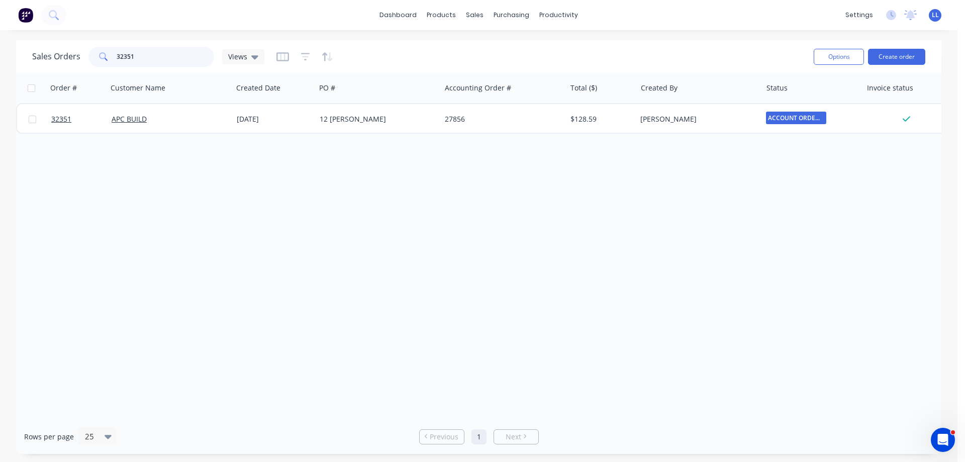
drag, startPoint x: 130, startPoint y: 56, endPoint x: 45, endPoint y: 57, distance: 85.4
click at [45, 57] on div "Sales Orders 32351 Views" at bounding box center [148, 57] width 232 height 20
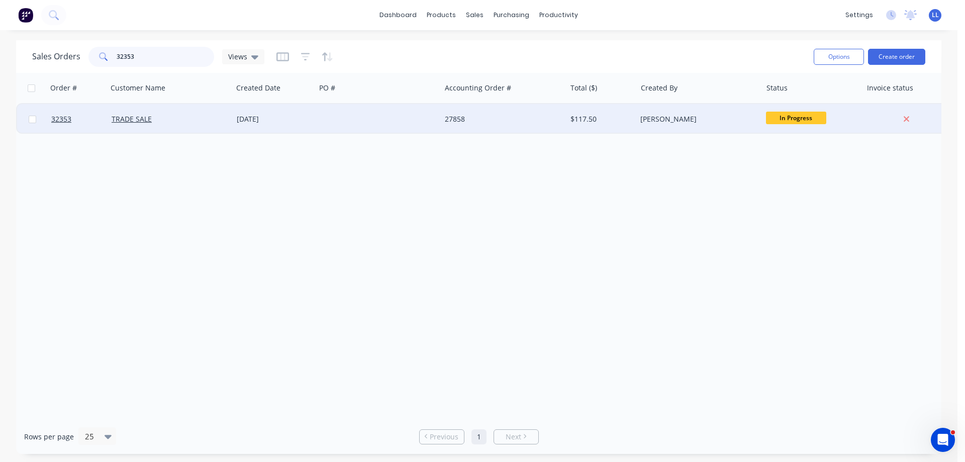
type input "32353"
click at [510, 119] on div "27858" at bounding box center [501, 119] width 112 height 10
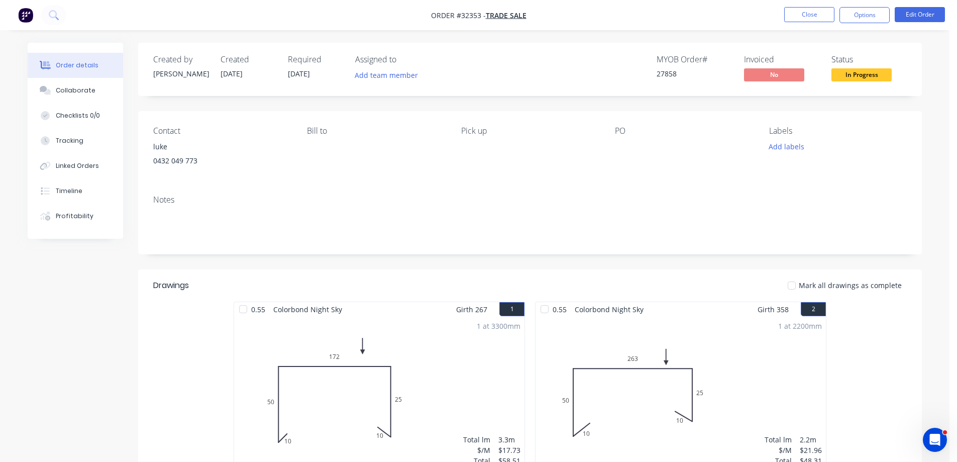
click at [868, 78] on span "In Progress" at bounding box center [862, 74] width 60 height 13
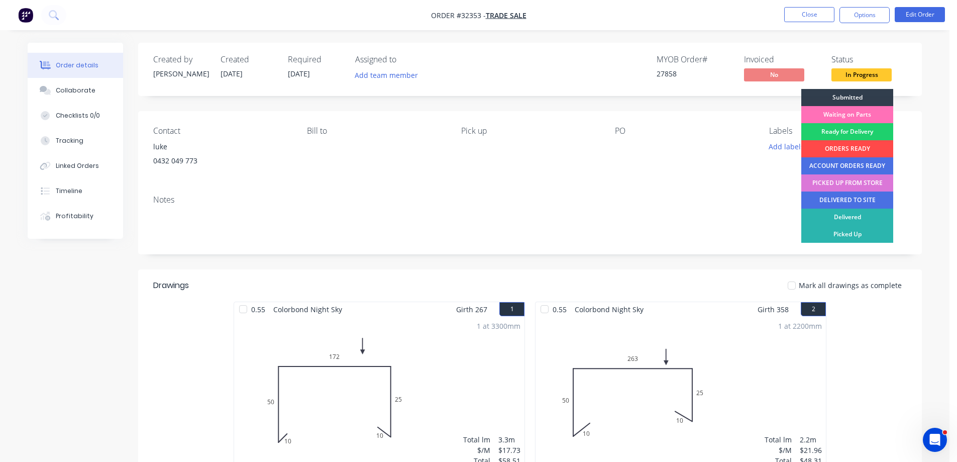
click at [849, 149] on div "ORDERS READY" at bounding box center [847, 148] width 92 height 17
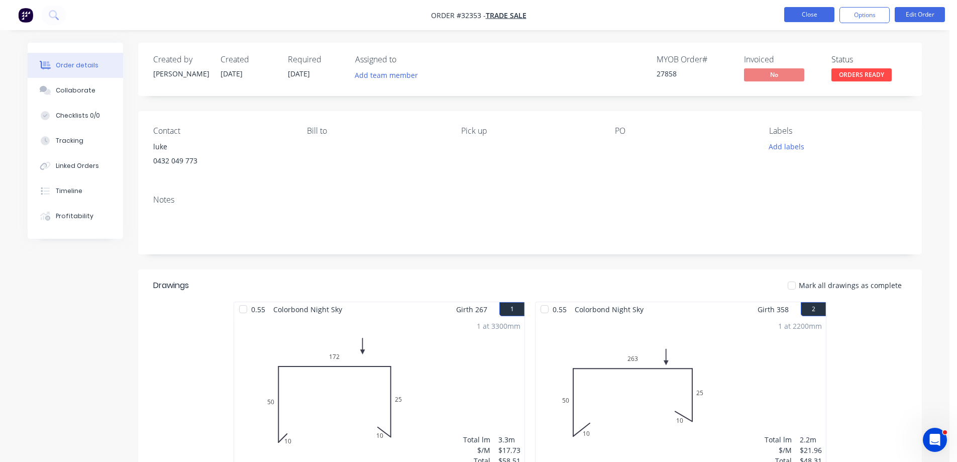
click at [802, 16] on button "Close" at bounding box center [809, 14] width 50 height 15
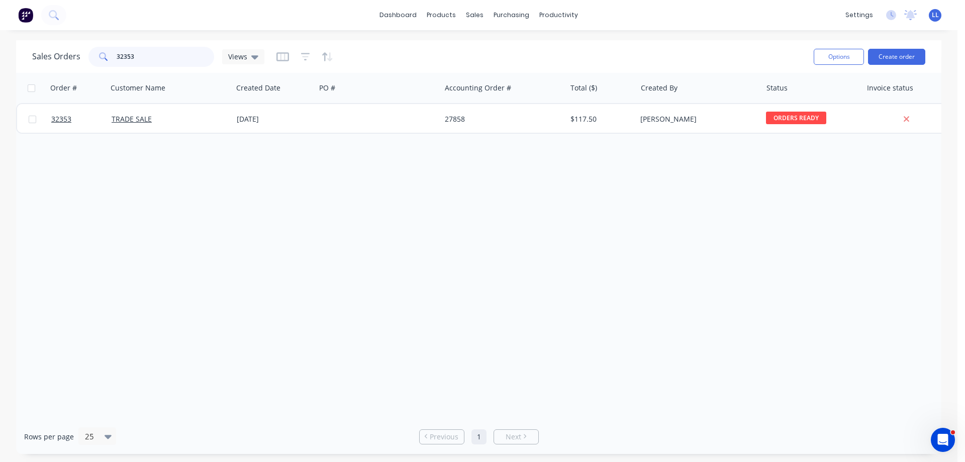
drag, startPoint x: 83, startPoint y: 66, endPoint x: 64, endPoint y: 69, distance: 19.3
click at [64, 69] on div "Sales Orders 32353 Views Options Create order" at bounding box center [478, 56] width 925 height 33
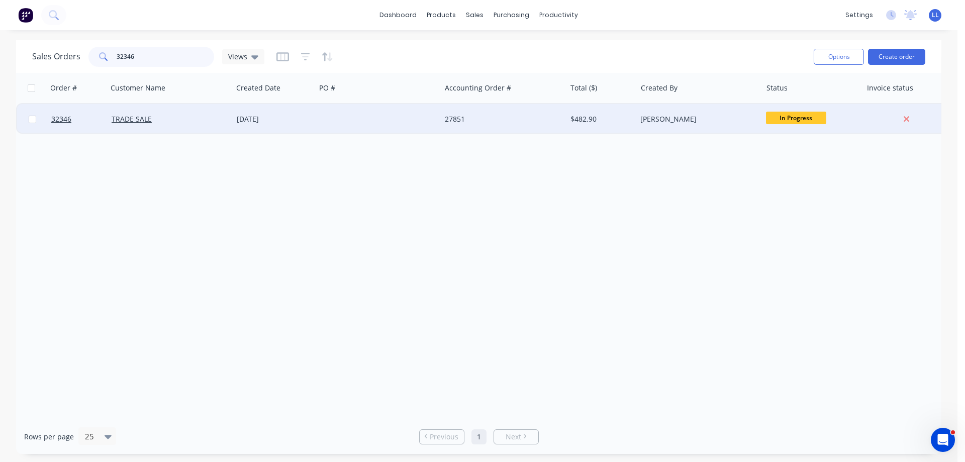
type input "32346"
click at [439, 125] on div at bounding box center [378, 119] width 125 height 30
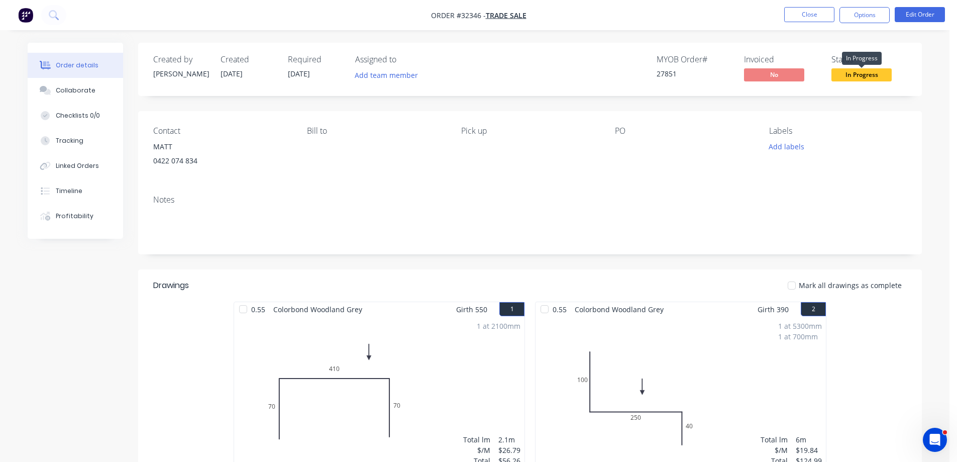
click at [854, 74] on span "In Progress" at bounding box center [862, 74] width 60 height 13
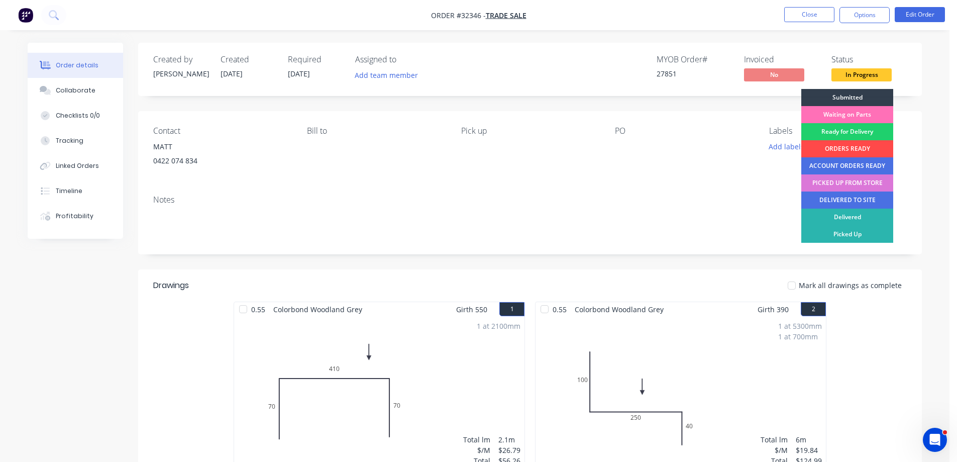
click at [837, 147] on div "ORDERS READY" at bounding box center [847, 148] width 92 height 17
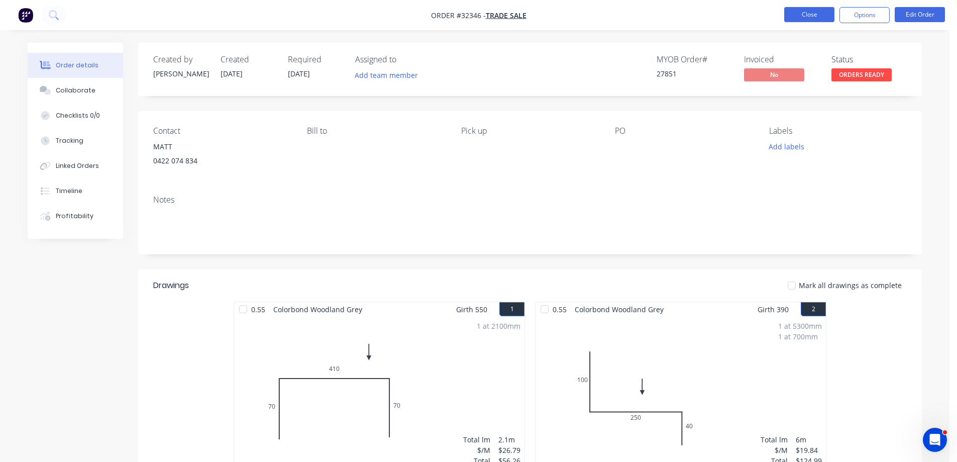
click at [818, 10] on button "Close" at bounding box center [809, 14] width 50 height 15
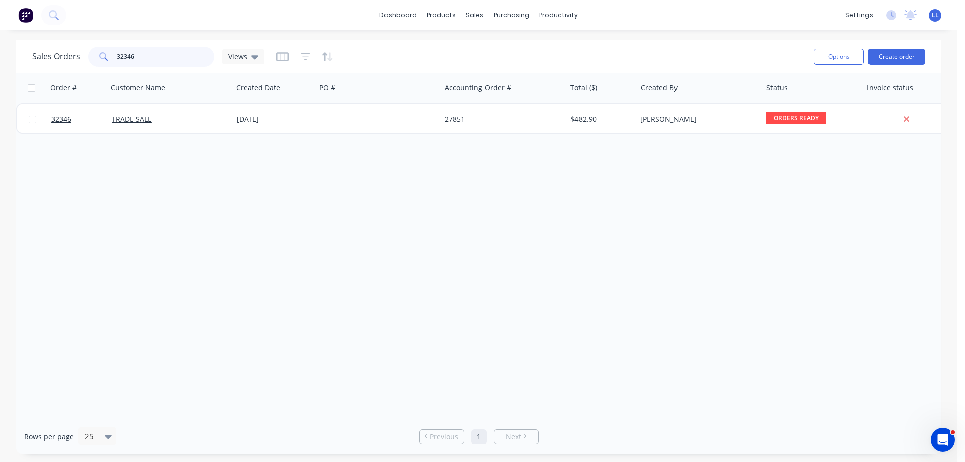
drag, startPoint x: 137, startPoint y: 56, endPoint x: 81, endPoint y: 59, distance: 56.4
click at [81, 59] on div "Sales Orders 32346 Views" at bounding box center [148, 57] width 232 height 20
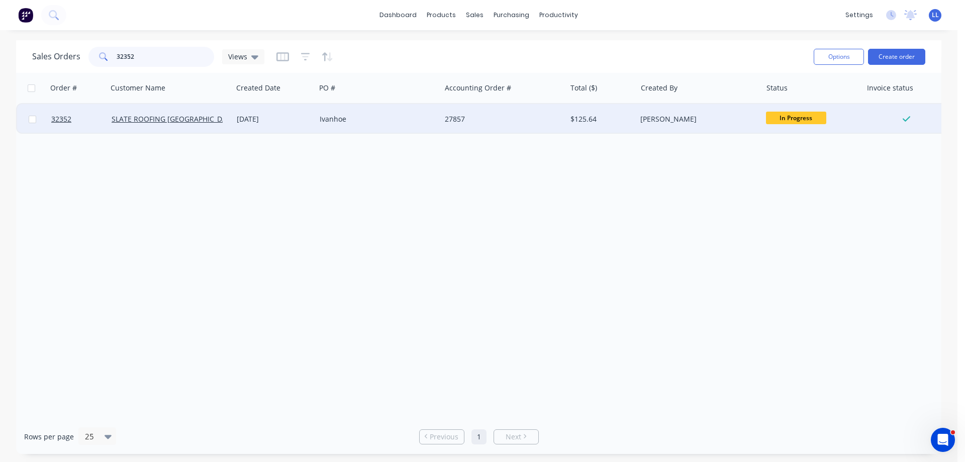
type input "32352"
click at [585, 128] on div "$125.64" at bounding box center [601, 119] width 70 height 30
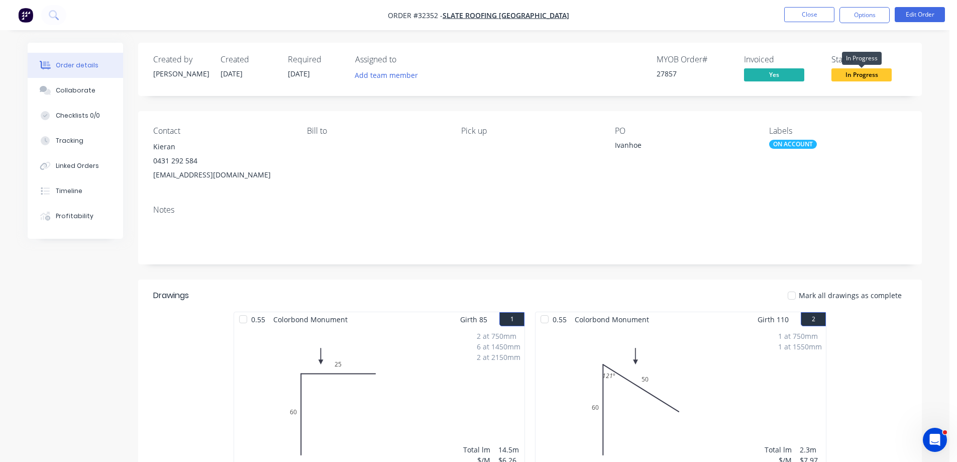
click at [855, 72] on span "In Progress" at bounding box center [862, 74] width 60 height 13
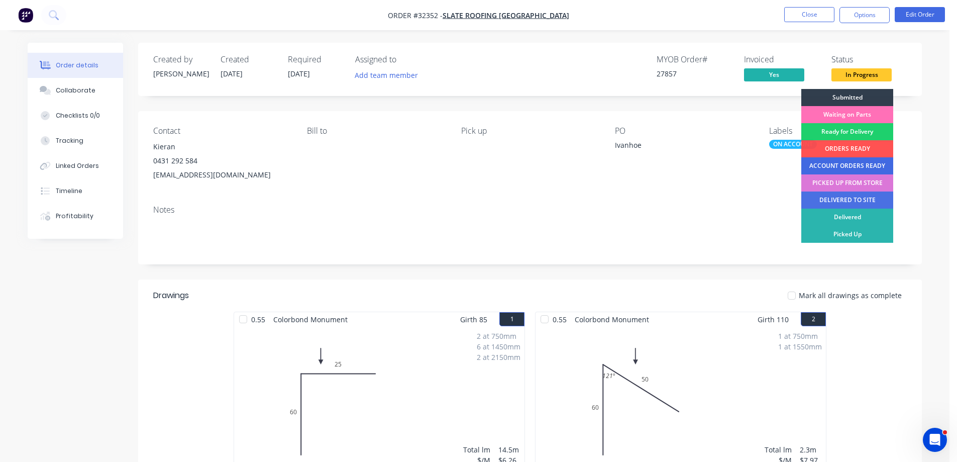
click at [827, 168] on div "ACCOUNT ORDERS READY" at bounding box center [847, 165] width 92 height 17
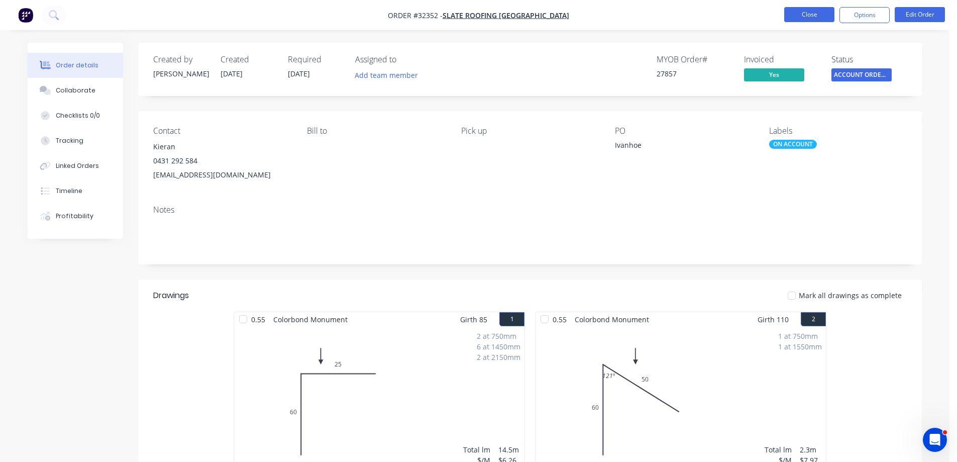
click at [805, 17] on button "Close" at bounding box center [809, 14] width 50 height 15
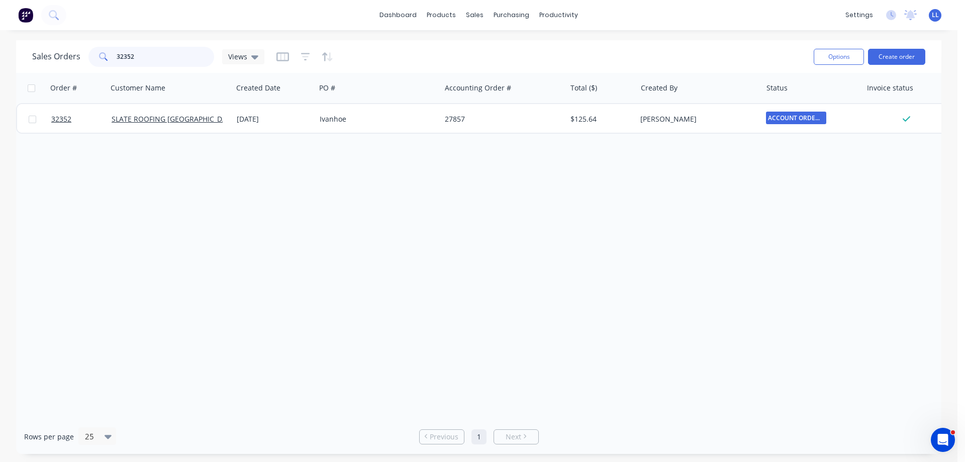
click at [73, 57] on div "Sales Orders 32352 Views" at bounding box center [148, 57] width 232 height 20
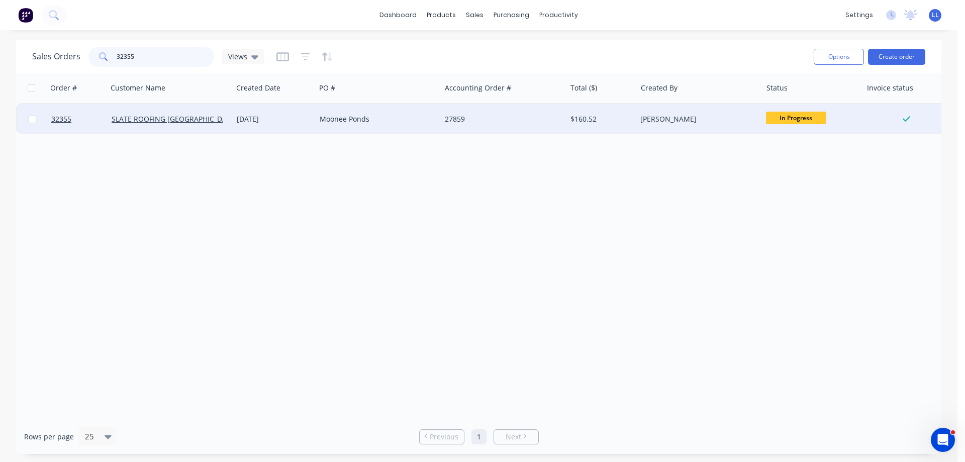
type input "32355"
click at [582, 126] on div "$160.52" at bounding box center [601, 119] width 70 height 30
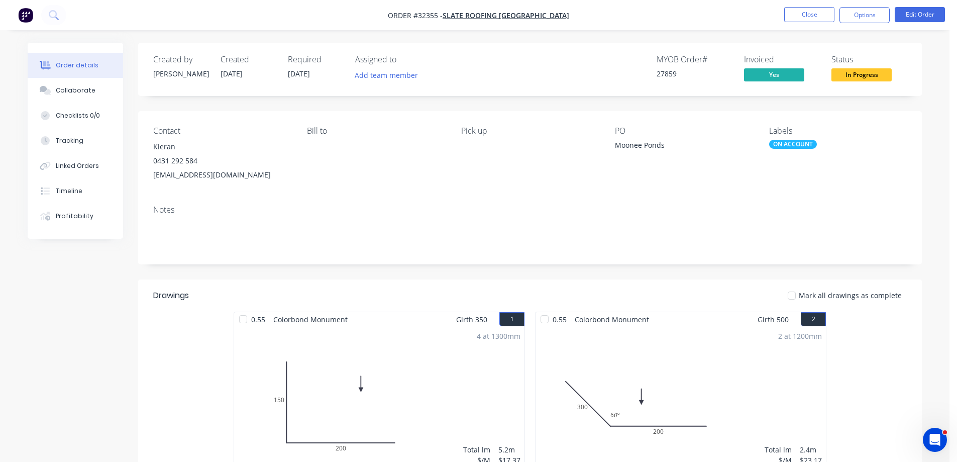
click at [882, 71] on span "In Progress" at bounding box center [862, 74] width 60 height 13
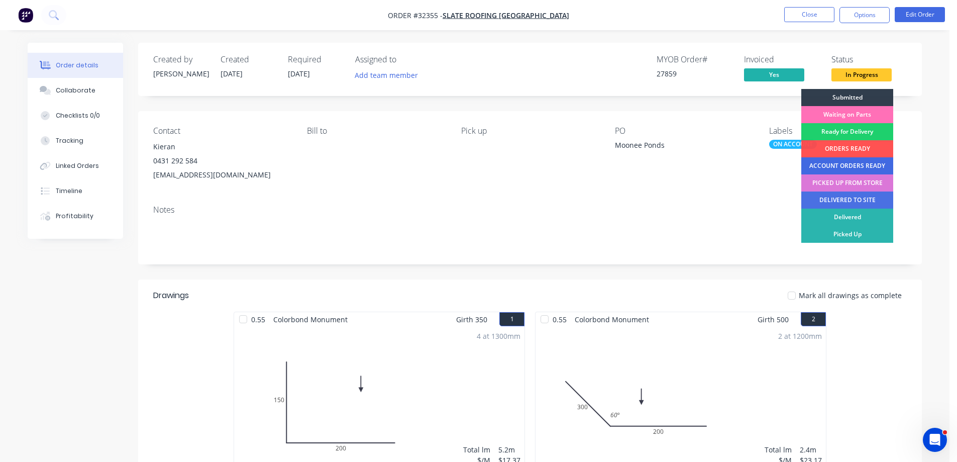
click at [841, 162] on div "ACCOUNT ORDERS READY" at bounding box center [847, 165] width 92 height 17
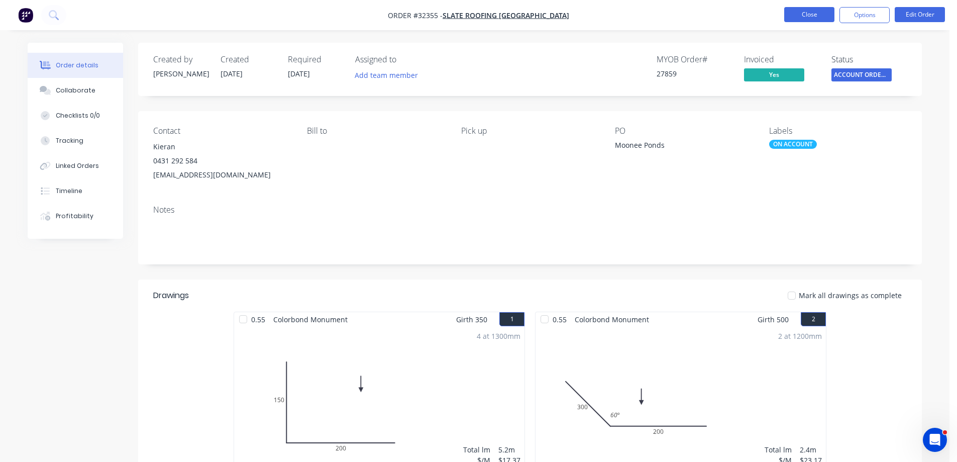
click at [804, 19] on button "Close" at bounding box center [809, 14] width 50 height 15
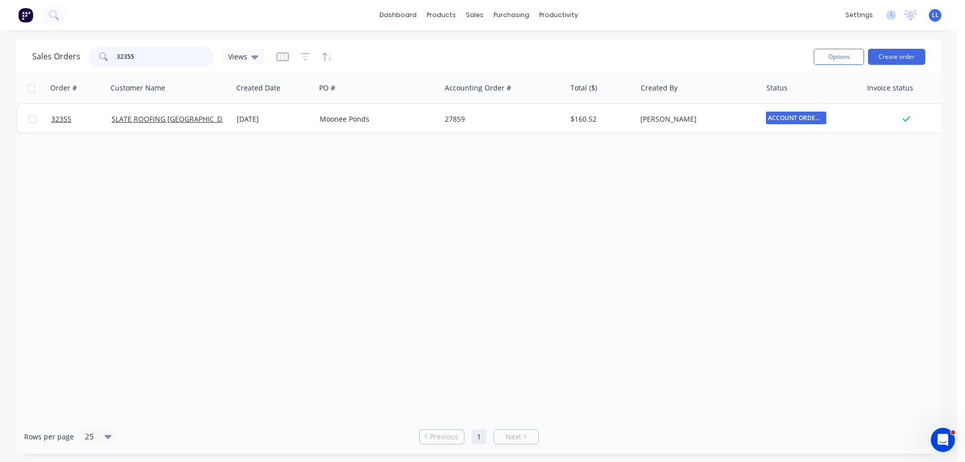
drag, startPoint x: 132, startPoint y: 53, endPoint x: 48, endPoint y: 60, distance: 83.7
click at [48, 60] on div "Sales Orders 32355 Views" at bounding box center [148, 57] width 232 height 20
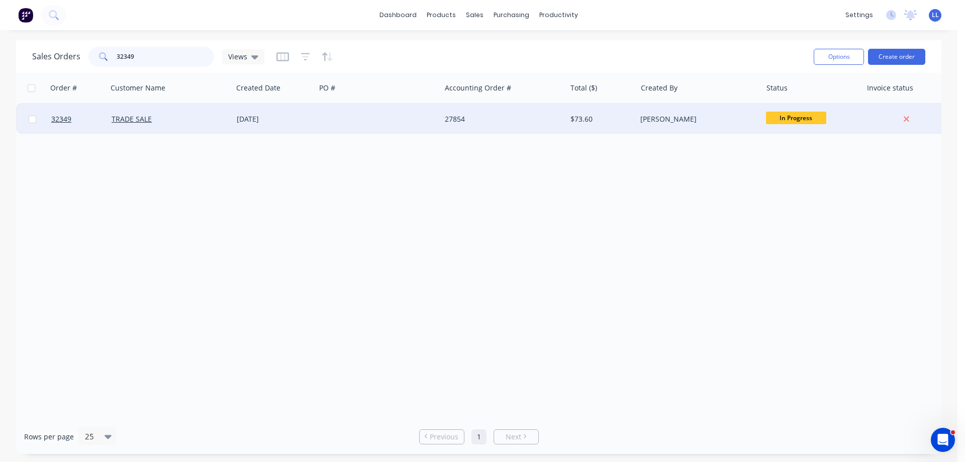
type input "32349"
click at [508, 126] on div "27854" at bounding box center [503, 119] width 125 height 30
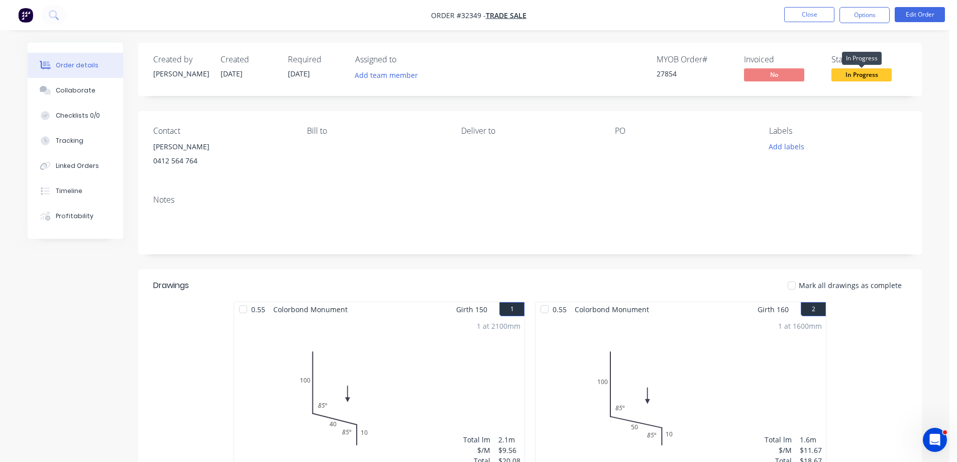
click at [871, 74] on span "In Progress" at bounding box center [862, 74] width 60 height 13
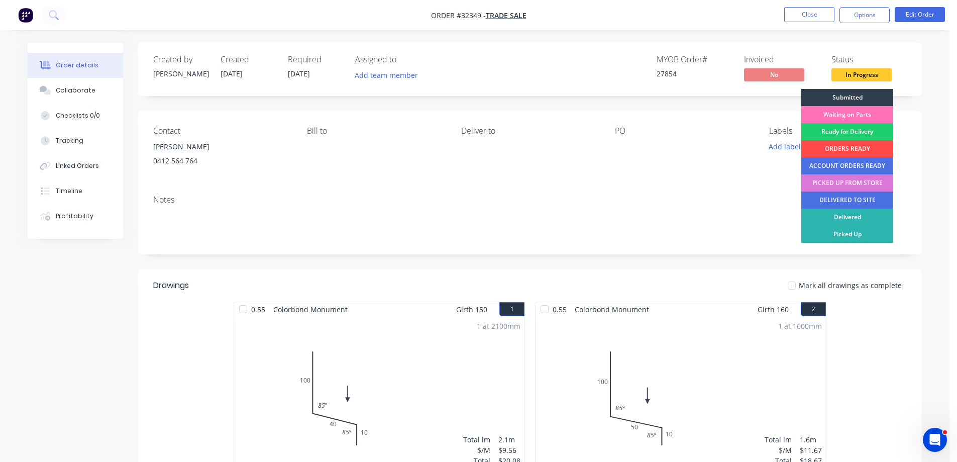
click at [842, 146] on div "ORDERS READY" at bounding box center [847, 148] width 92 height 17
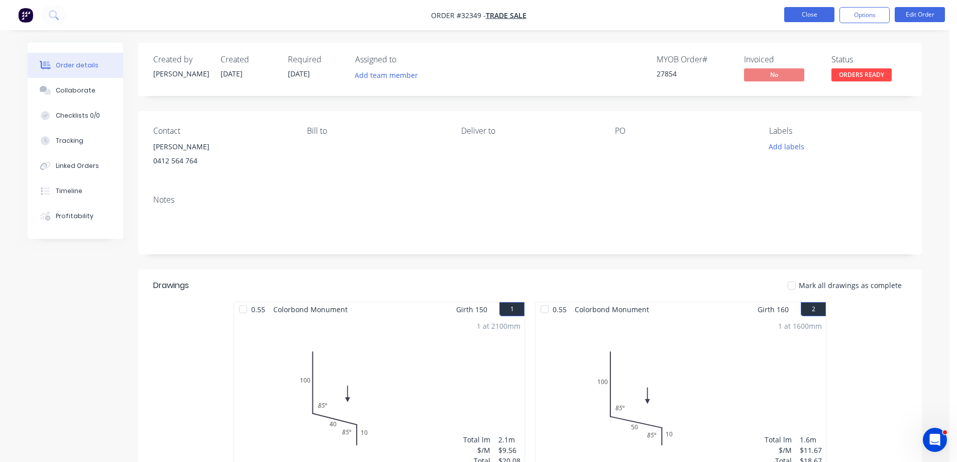
click at [821, 14] on button "Close" at bounding box center [809, 14] width 50 height 15
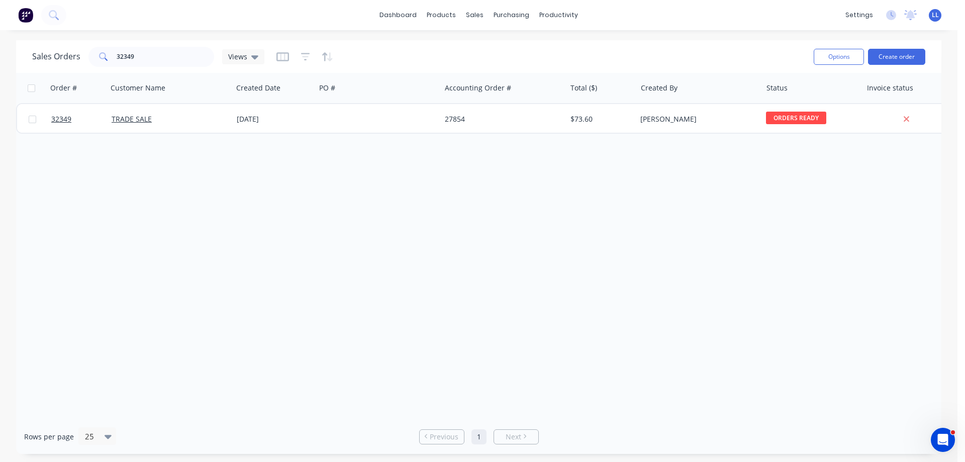
click at [16, 16] on button at bounding box center [25, 15] width 21 height 20
